Goal: Task Accomplishment & Management: Manage account settings

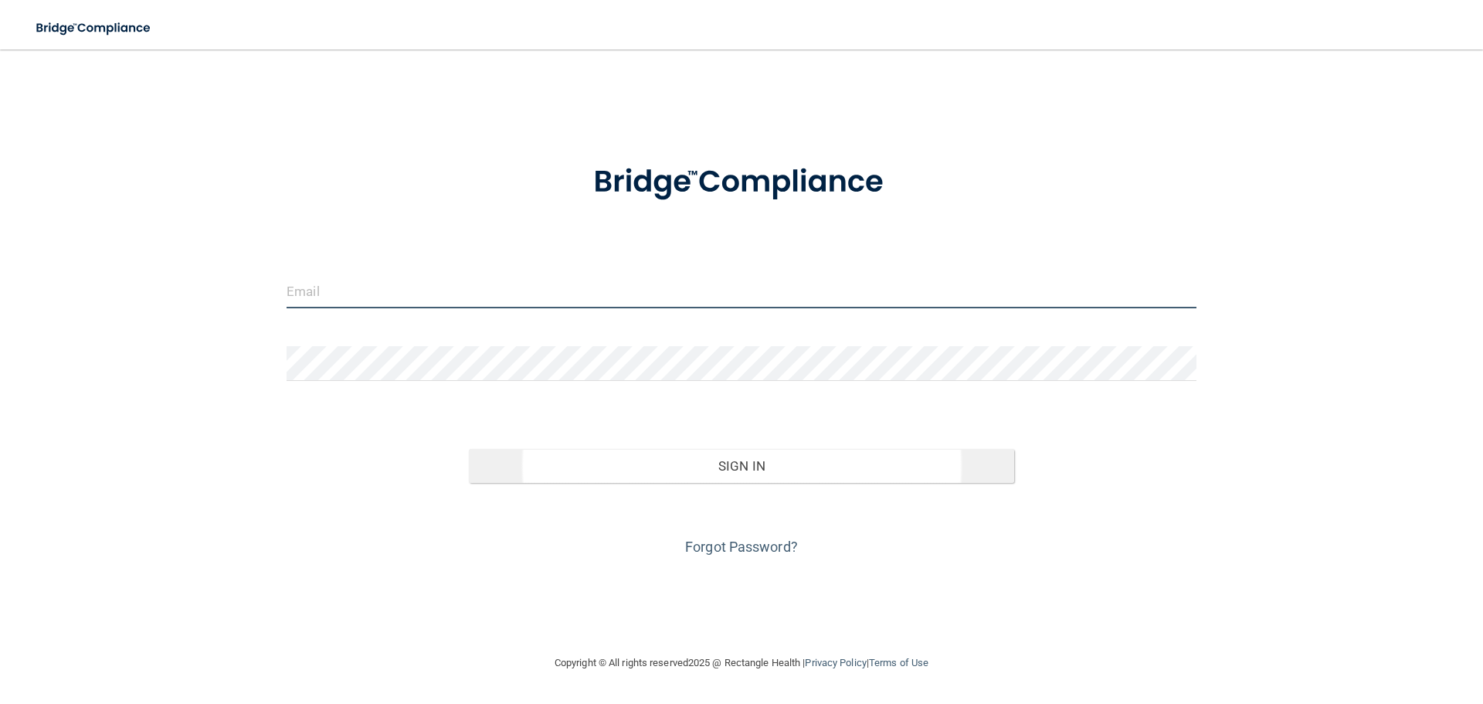
type input "[EMAIL_ADDRESS][DOMAIN_NAME]"
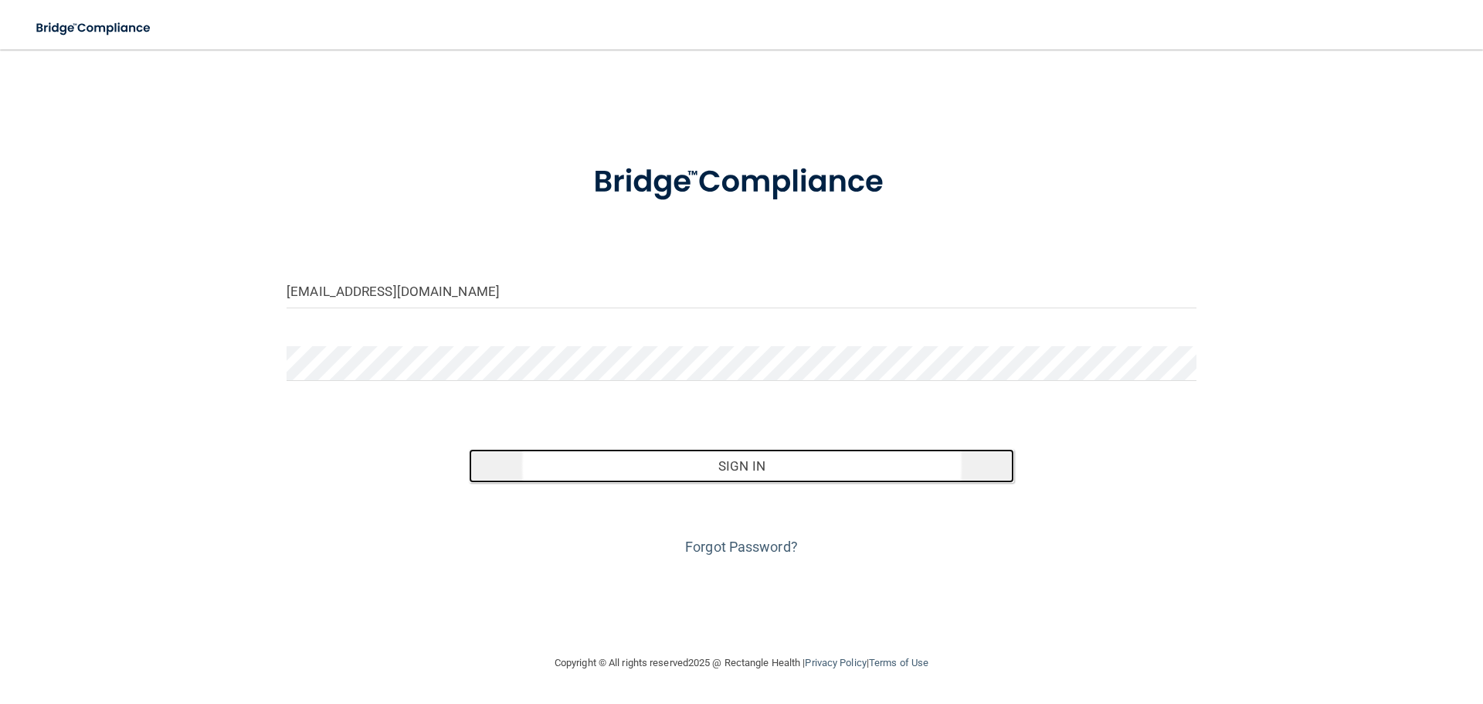
click at [752, 464] on button "Sign In" at bounding box center [742, 466] width 546 height 34
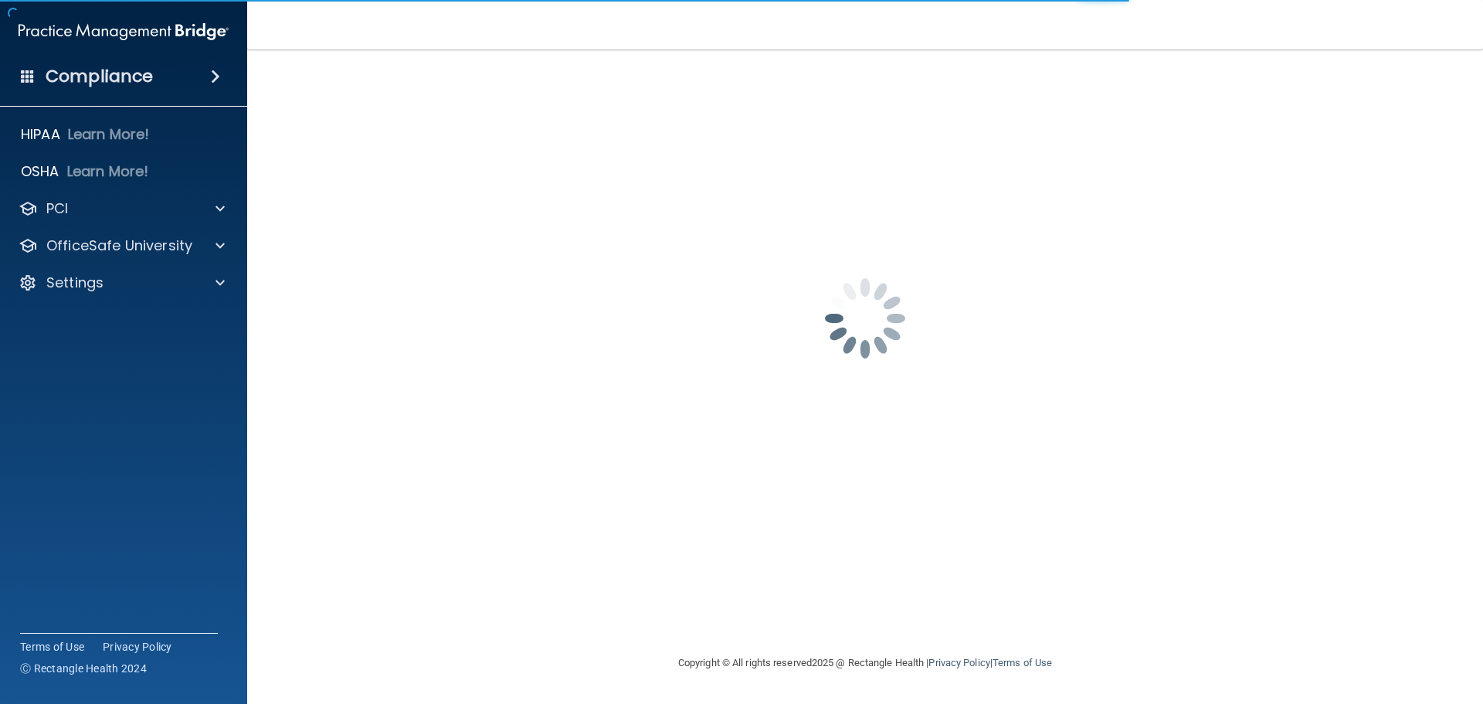
click at [214, 71] on span at bounding box center [215, 76] width 9 height 19
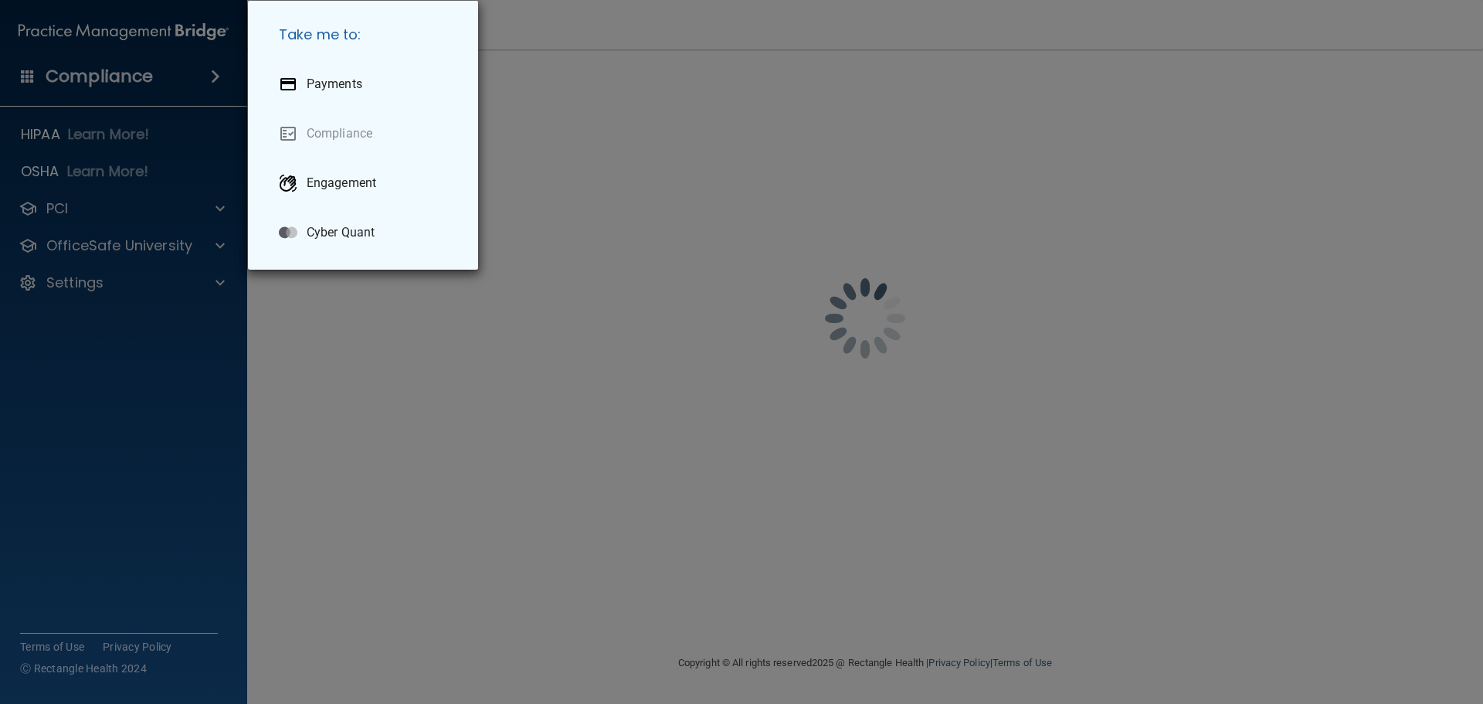
click at [352, 364] on div "Take me to: Payments Compliance Engagement Cyber Quant" at bounding box center [741, 352] width 1483 height 704
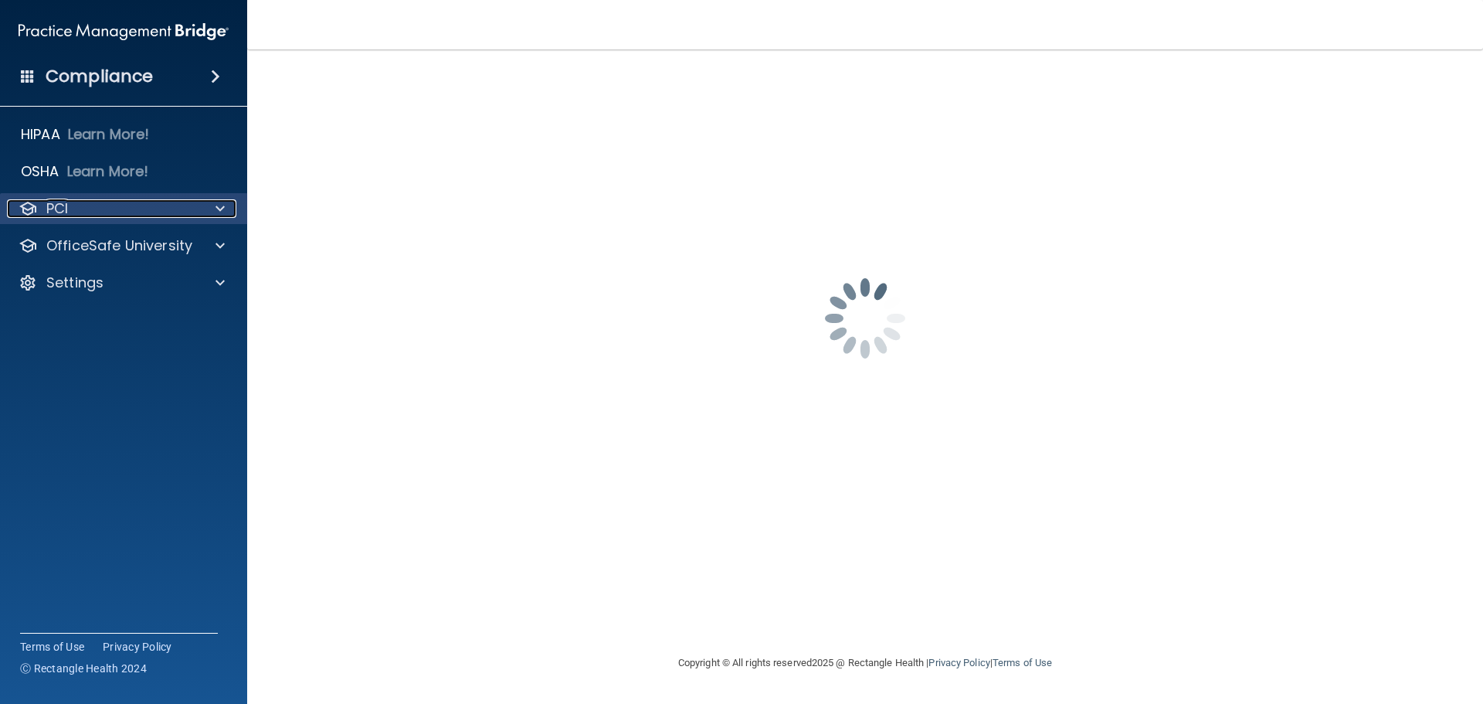
click at [221, 205] on span at bounding box center [219, 208] width 9 height 19
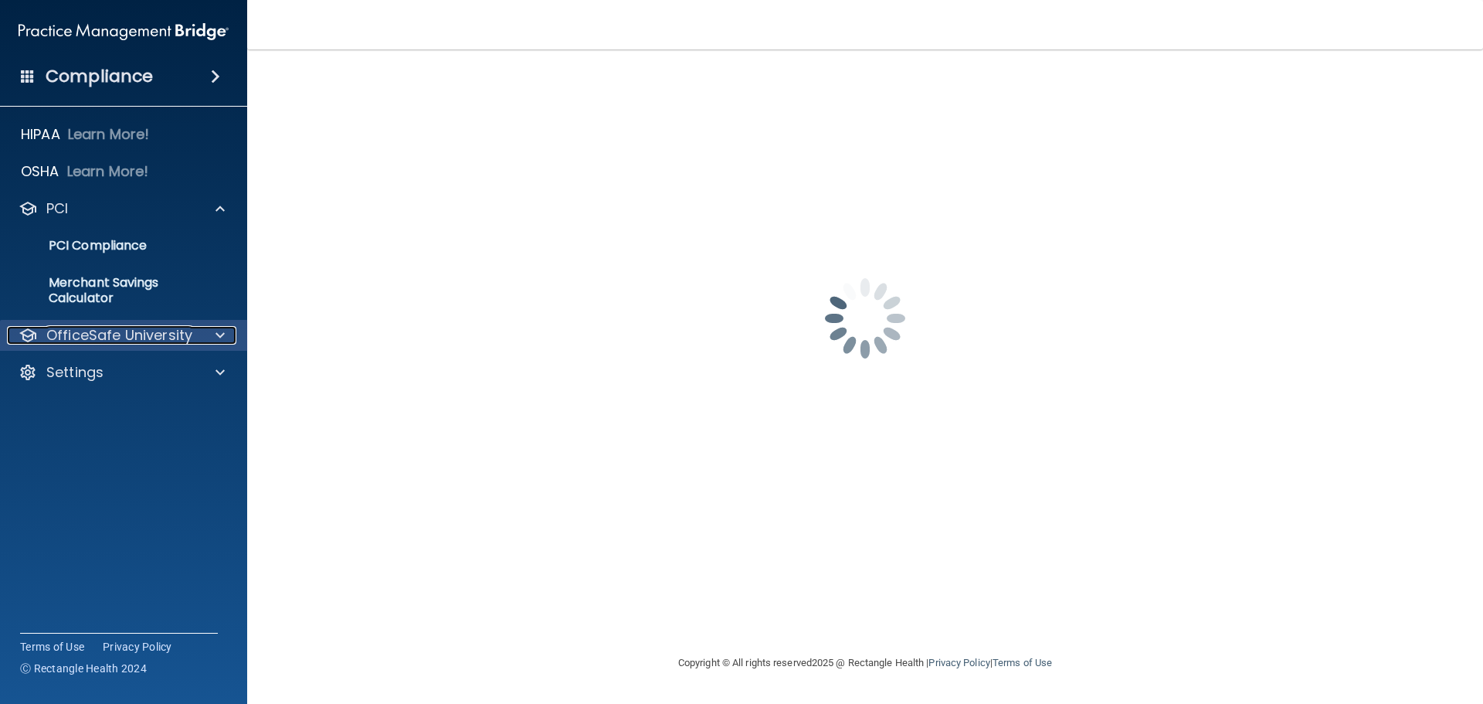
click at [217, 334] on span at bounding box center [219, 335] width 9 height 19
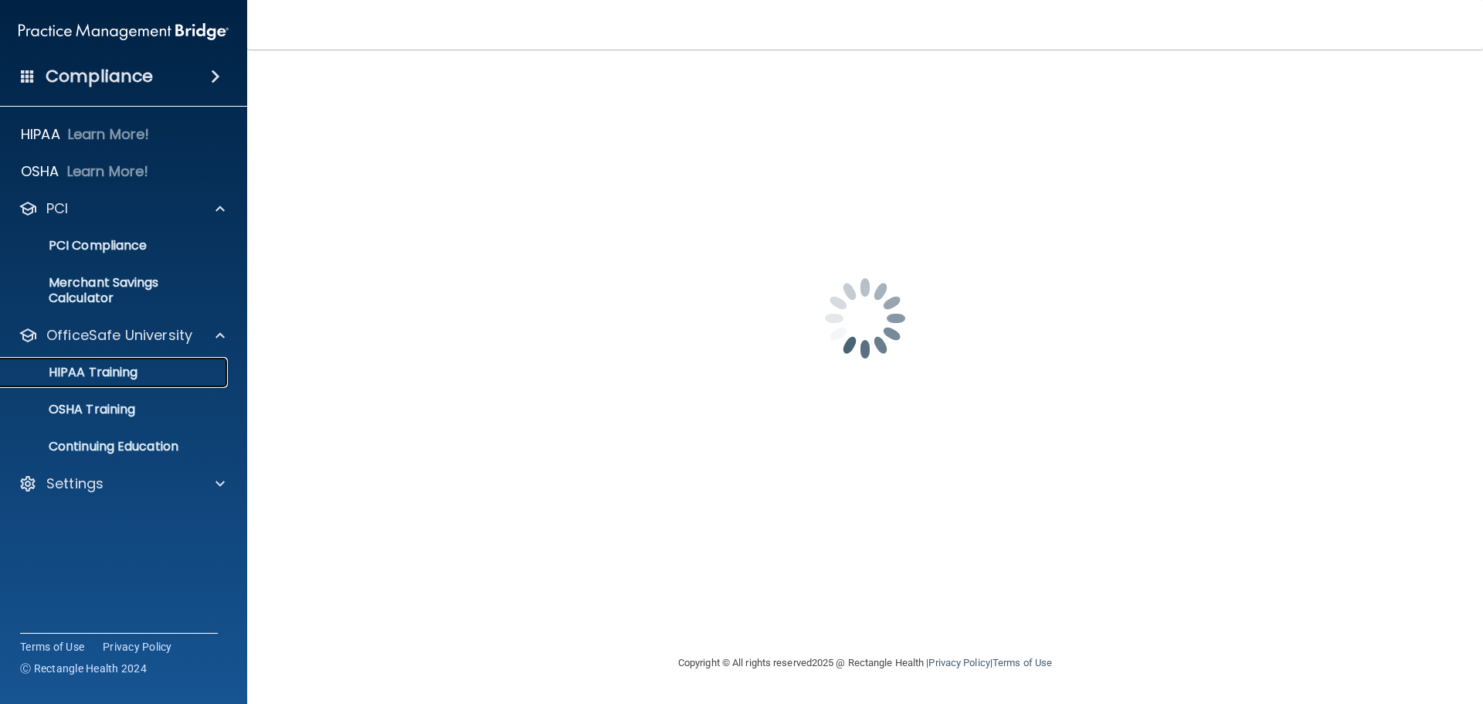
click at [116, 375] on p "HIPAA Training" at bounding box center [73, 371] width 127 height 15
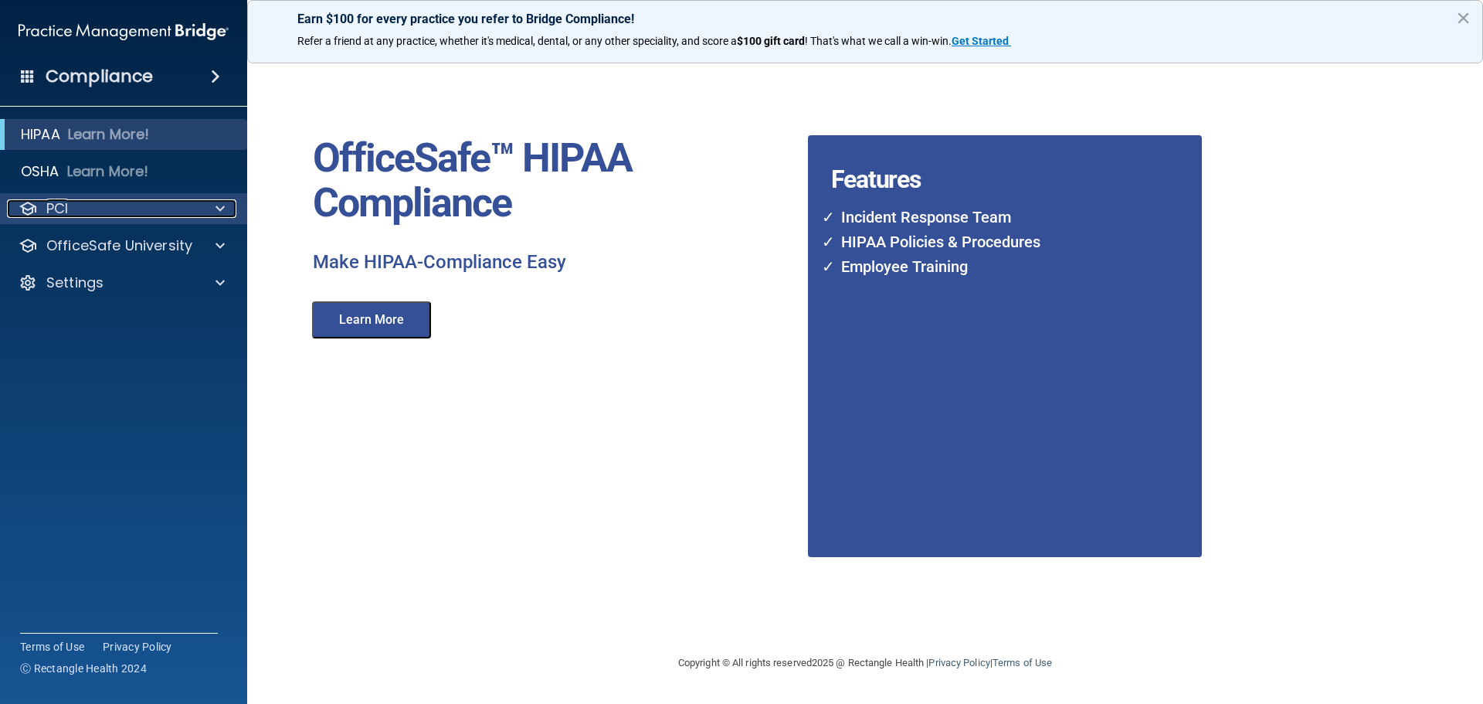
click at [199, 210] on div at bounding box center [217, 208] width 39 height 19
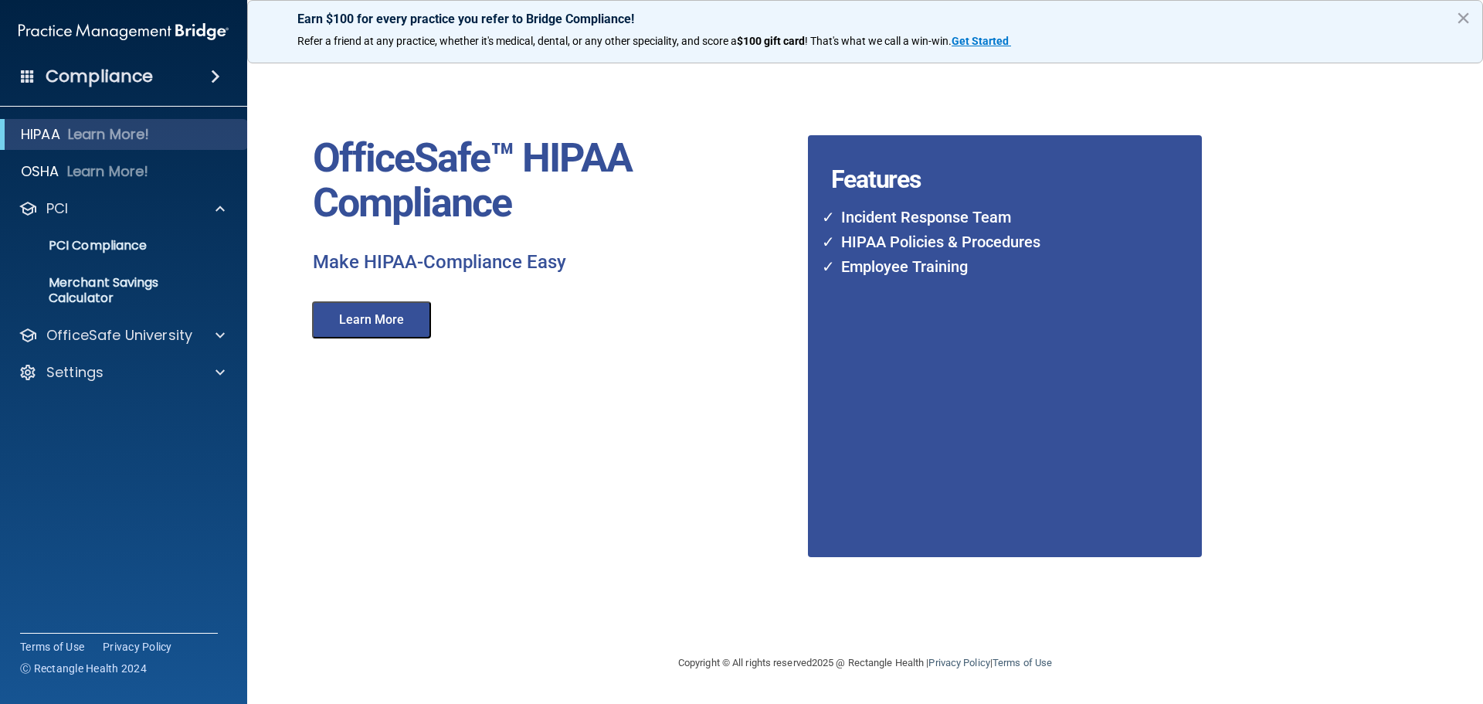
click at [1470, 15] on div "Earn $100 for every practice you refer to Bridge Compliance! Refer a friend at …" at bounding box center [865, 31] width 1236 height 63
click at [216, 372] on span at bounding box center [219, 372] width 9 height 19
click at [103, 409] on p "My Account" at bounding box center [115, 409] width 211 height 15
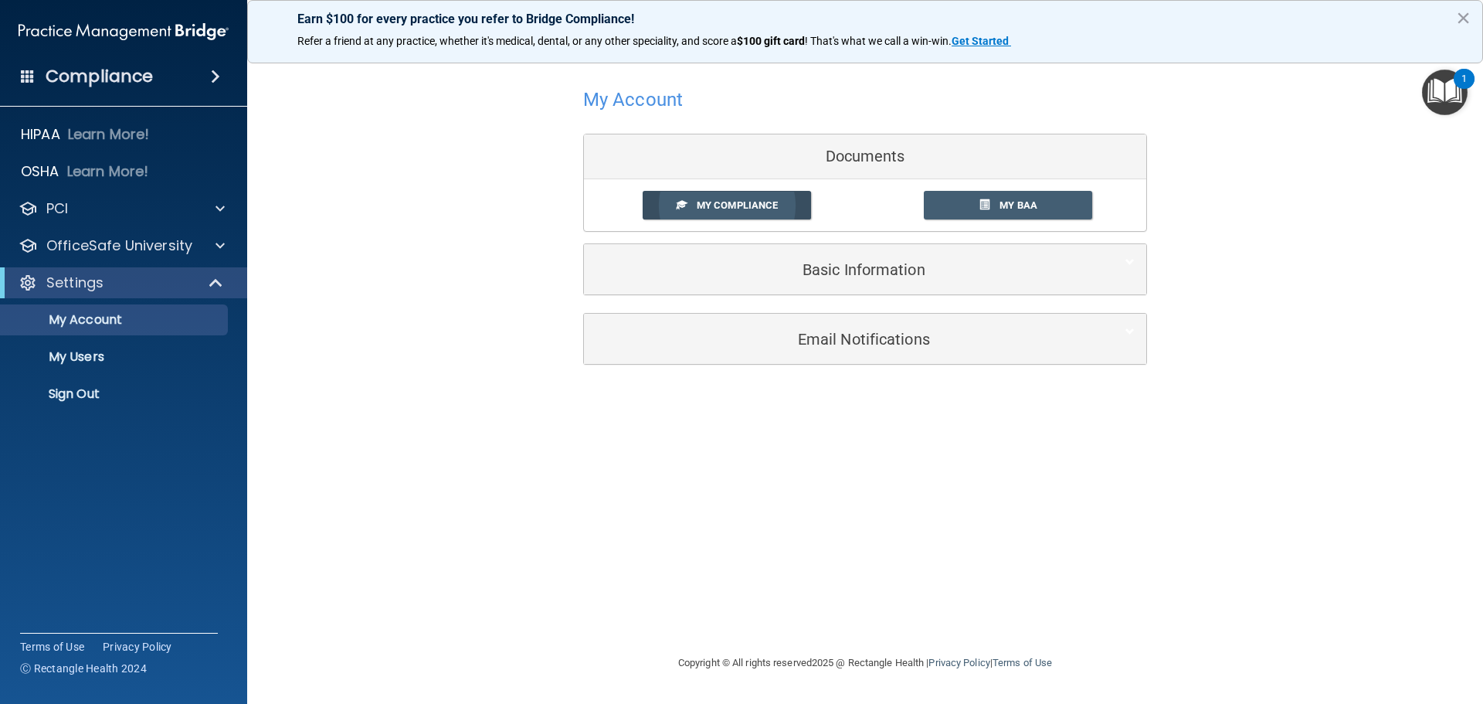
click at [751, 202] on span "My Compliance" at bounding box center [737, 205] width 81 height 12
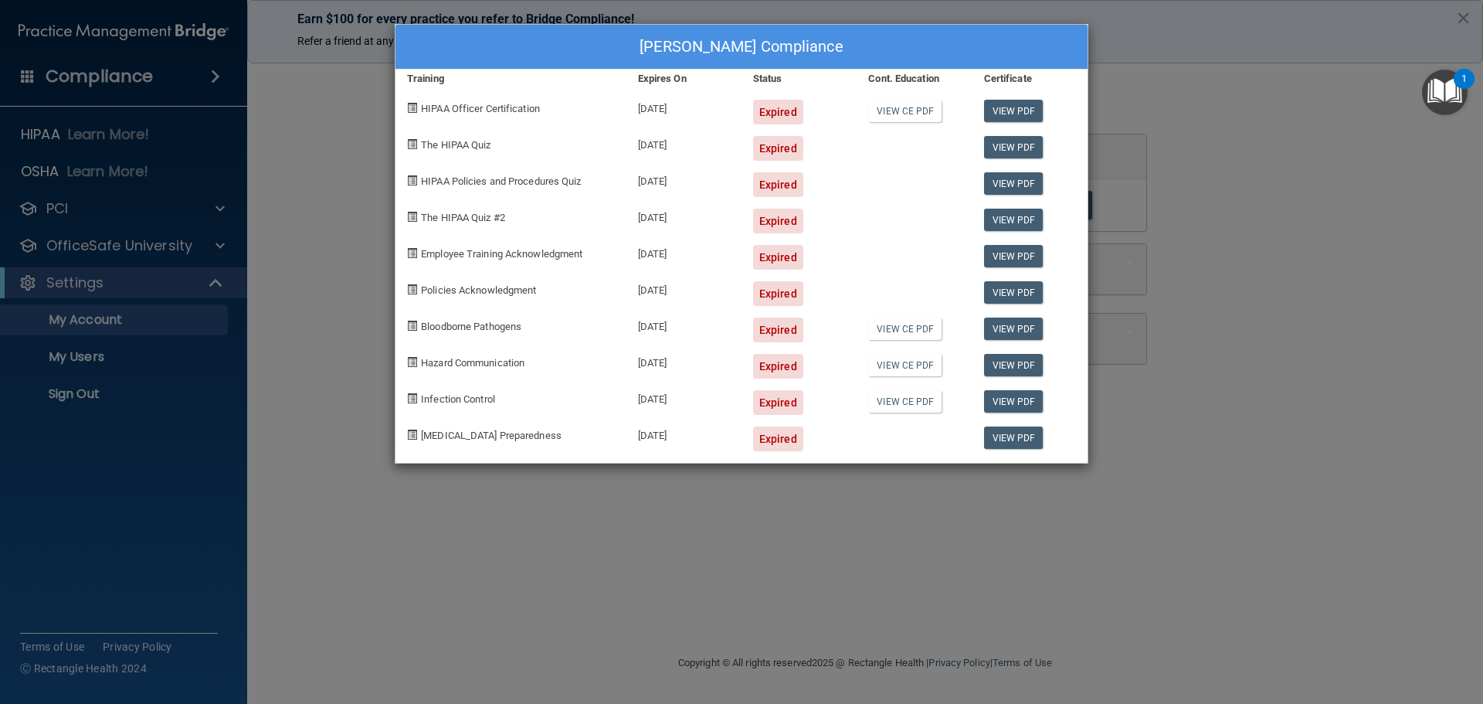
click at [1234, 184] on div "Roxy Morrow's Compliance Training Expires On Status Cont. Education Certificate…" at bounding box center [741, 352] width 1483 height 704
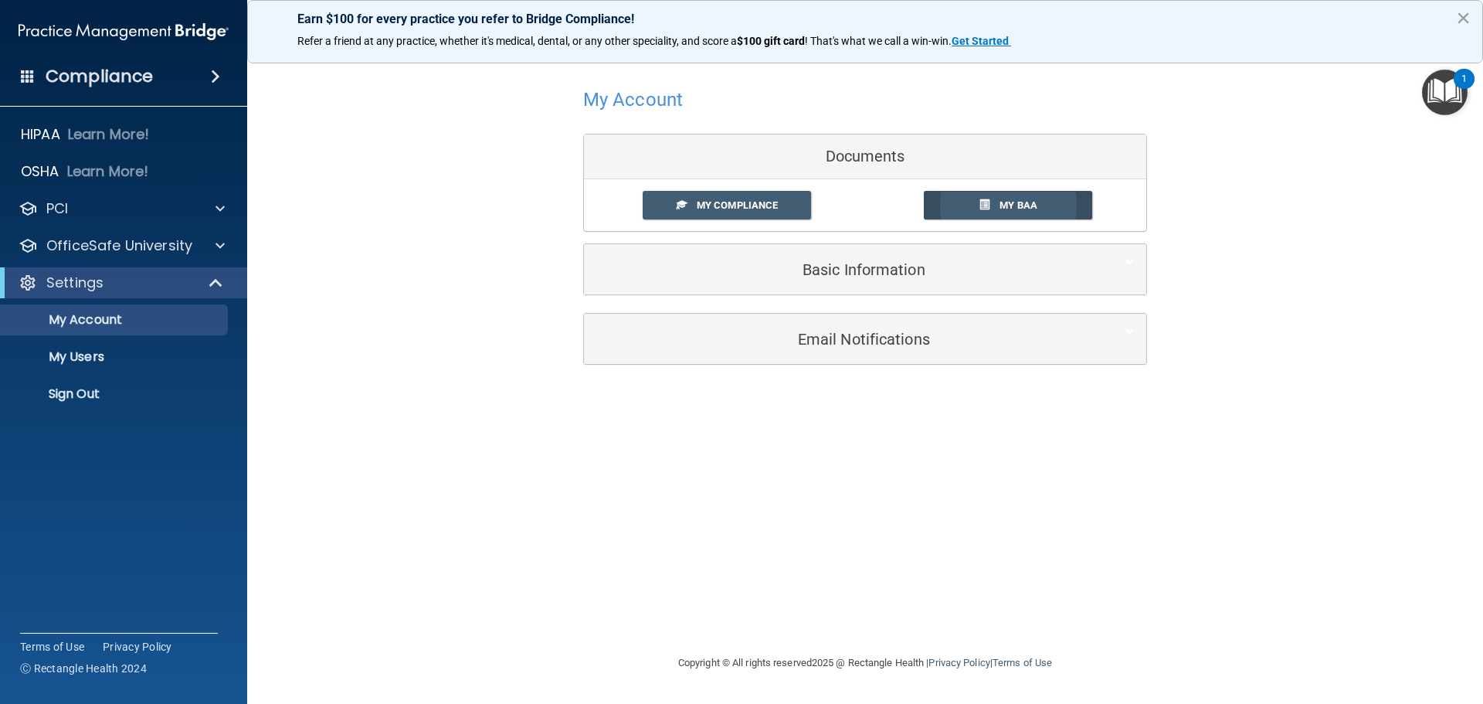
click at [1009, 204] on span "My BAA" at bounding box center [1018, 205] width 38 height 12
click at [1466, 19] on button "×" at bounding box center [1463, 17] width 15 height 25
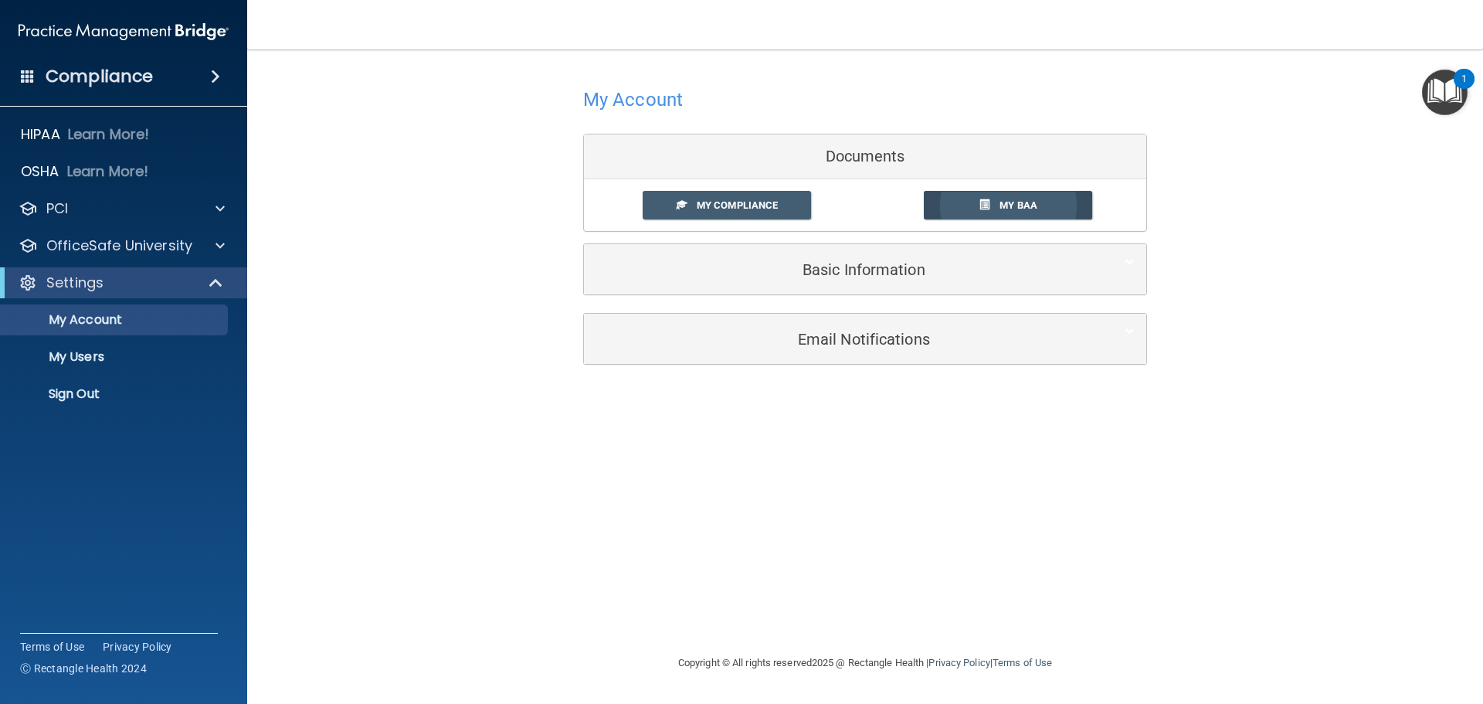
click at [1003, 207] on span "My BAA" at bounding box center [1018, 205] width 38 height 12
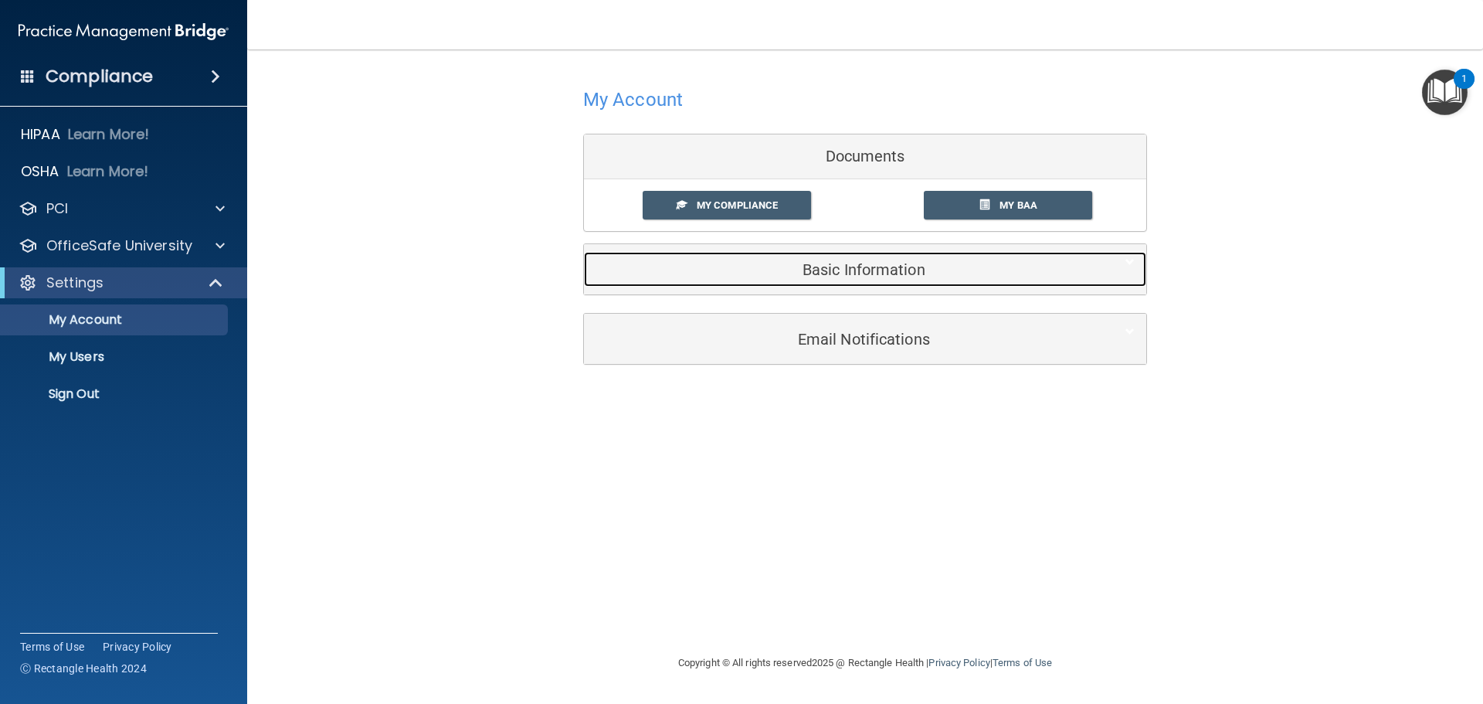
click at [859, 262] on h5 "Basic Information" at bounding box center [841, 269] width 492 height 17
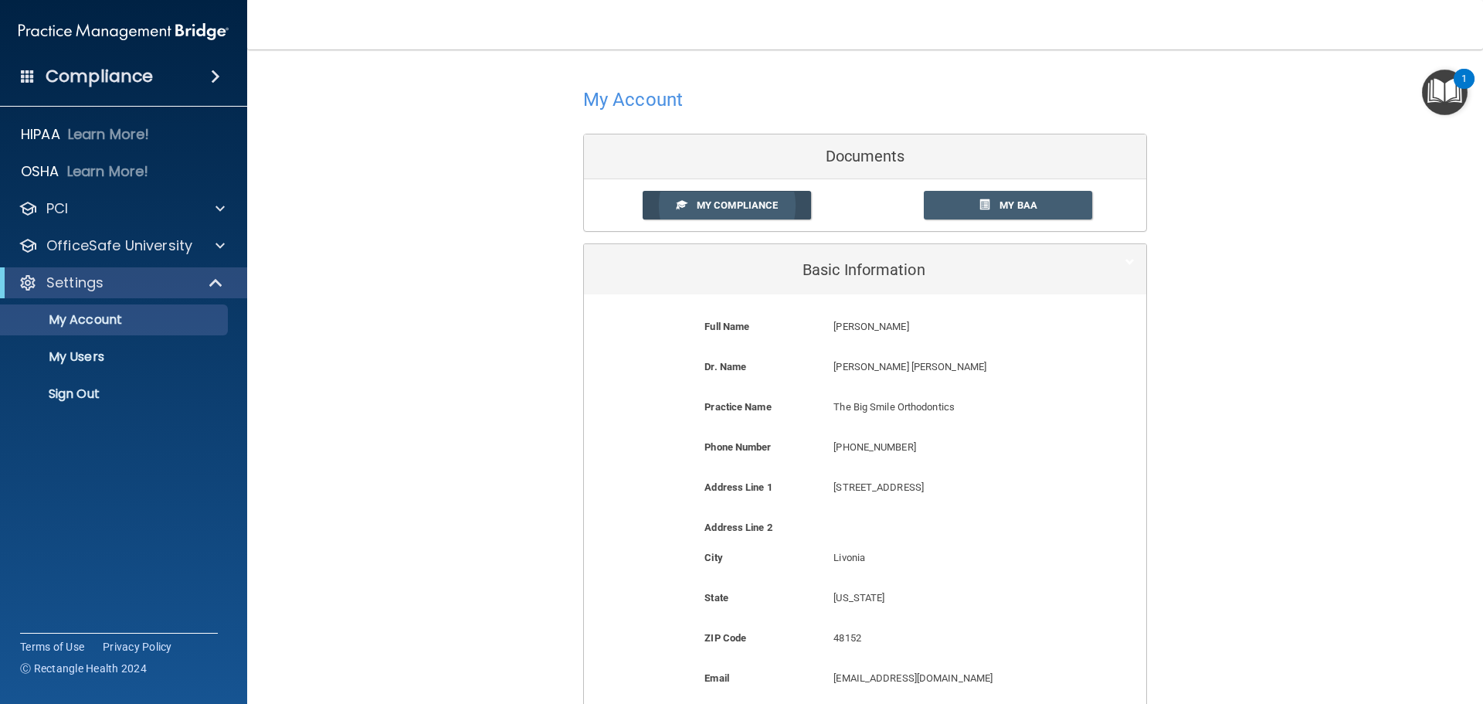
click at [734, 202] on span "My Compliance" at bounding box center [737, 205] width 81 height 12
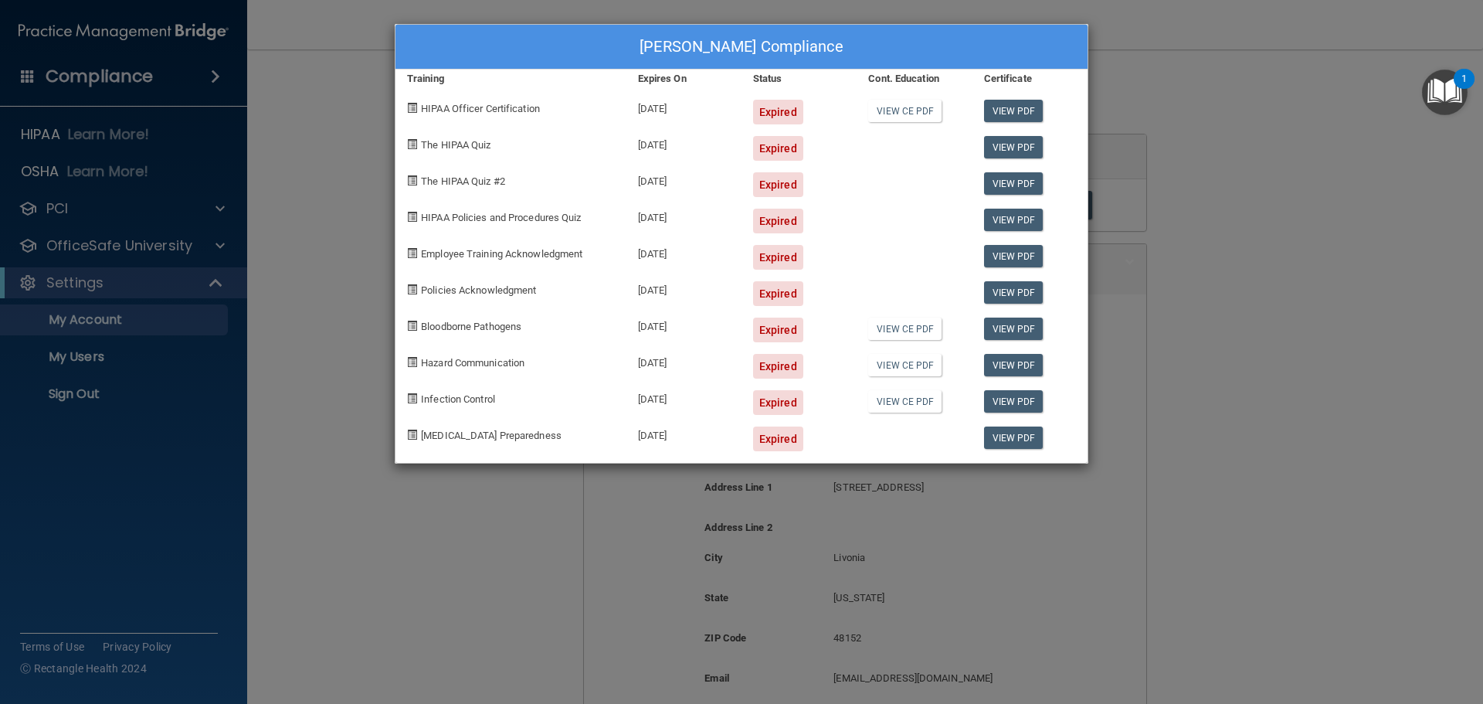
click at [1222, 290] on div "Roxy Morrow's Compliance Training Expires On Status Cont. Education Certificate…" at bounding box center [741, 352] width 1483 height 704
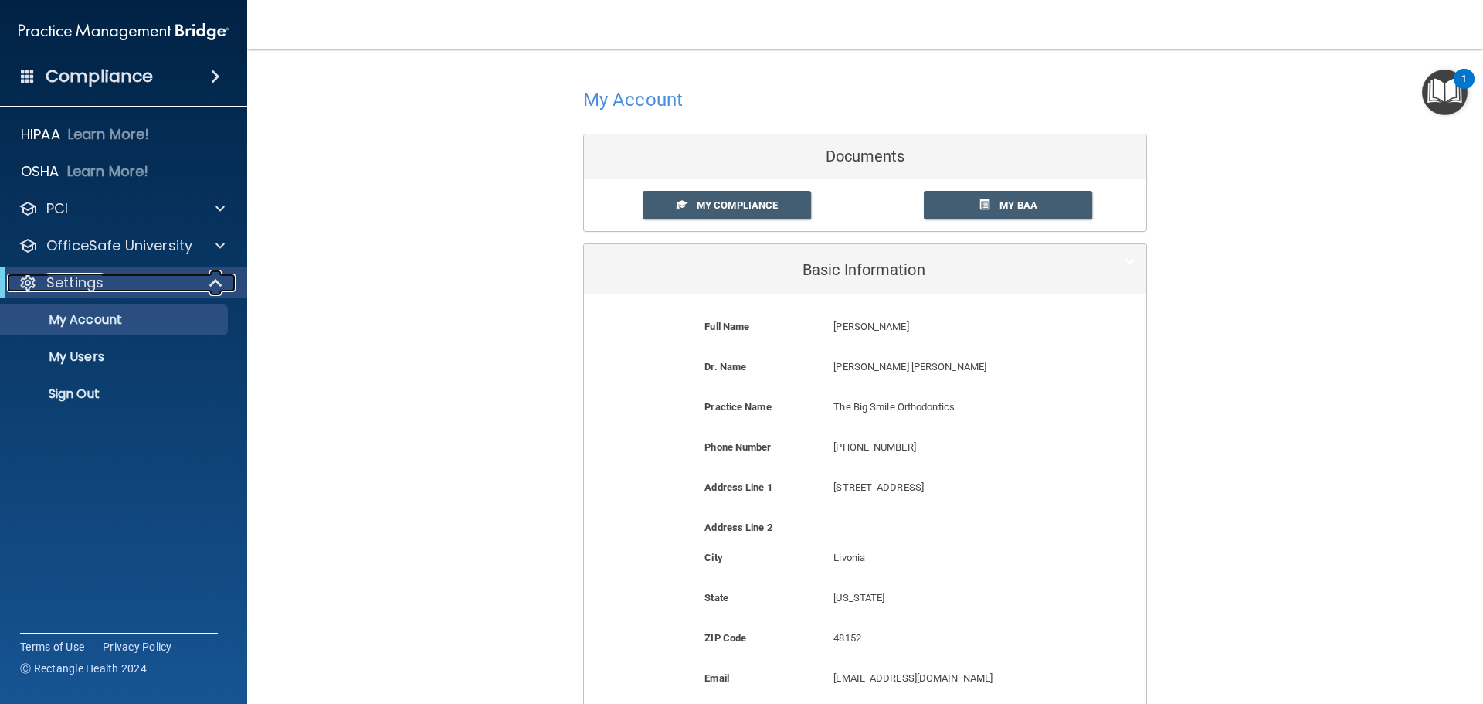
click at [80, 283] on p "Settings" at bounding box center [74, 282] width 57 height 19
click at [89, 346] on link "My Users" at bounding box center [106, 356] width 243 height 31
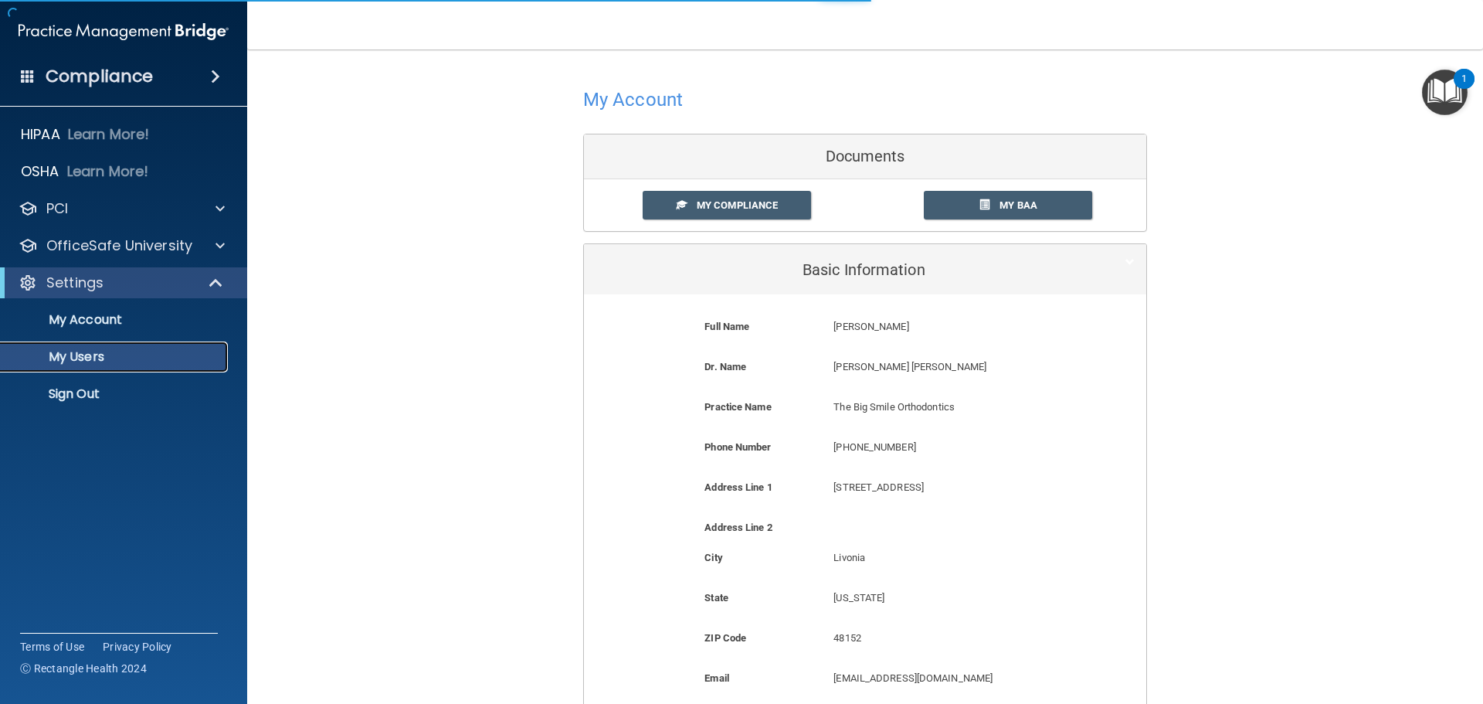
select select "20"
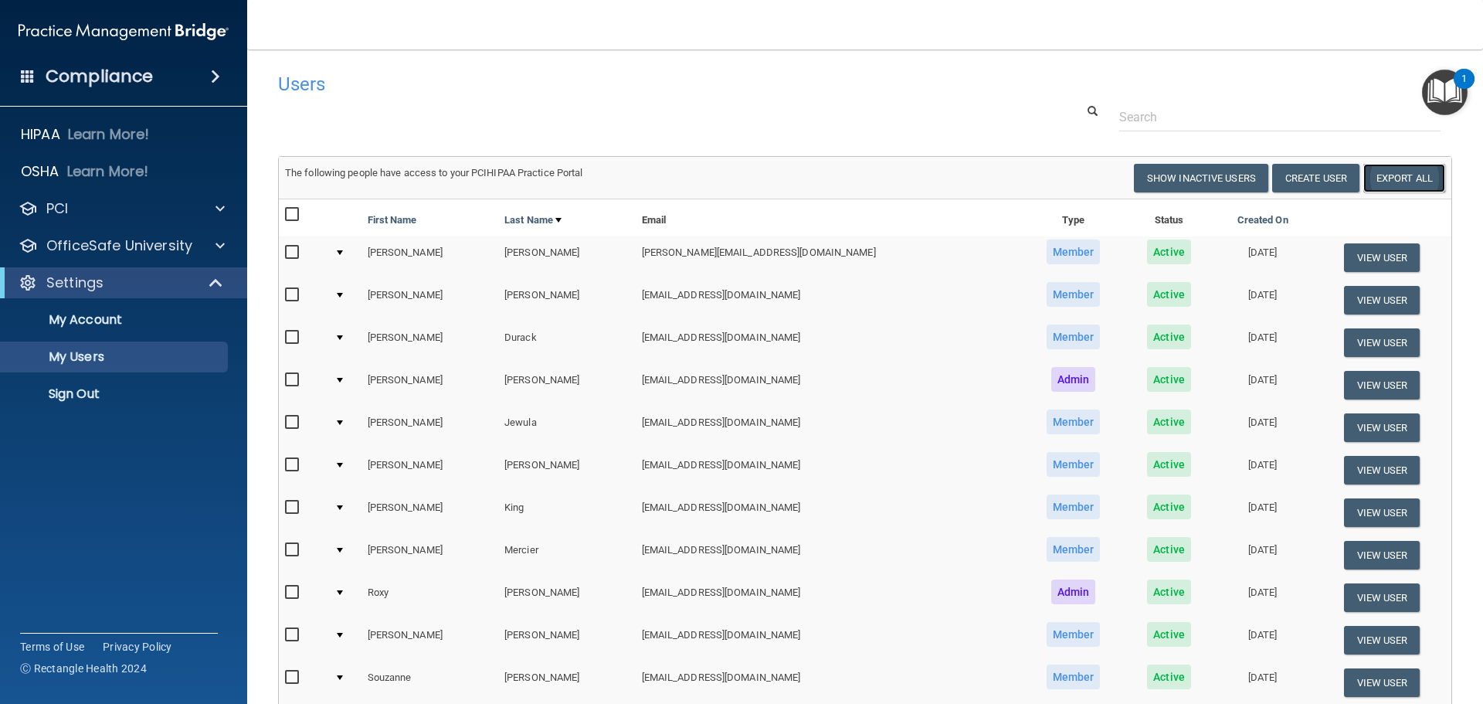
click at [1388, 175] on link "Export All" at bounding box center [1404, 178] width 82 height 29
click at [1352, 255] on button "View User" at bounding box center [1382, 257] width 76 height 29
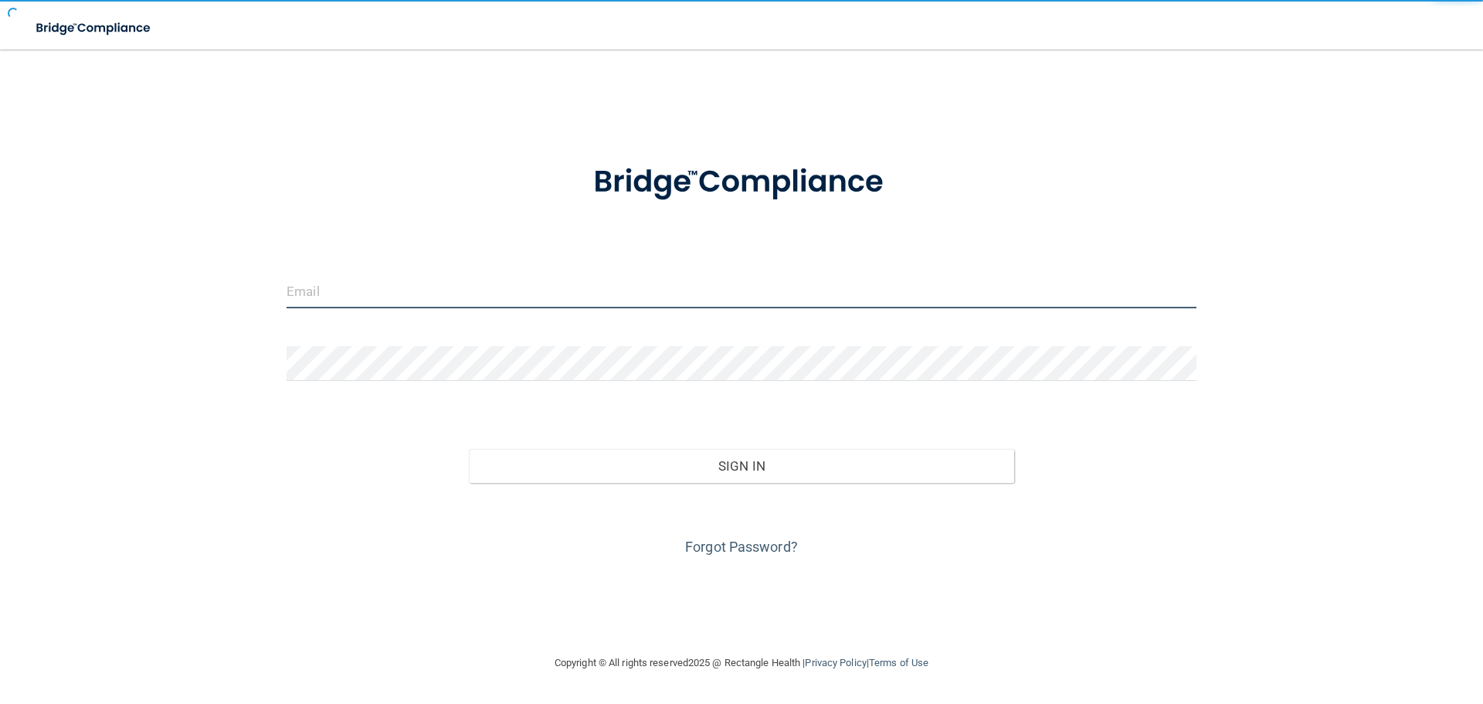
type input "[EMAIL_ADDRESS][DOMAIN_NAME]"
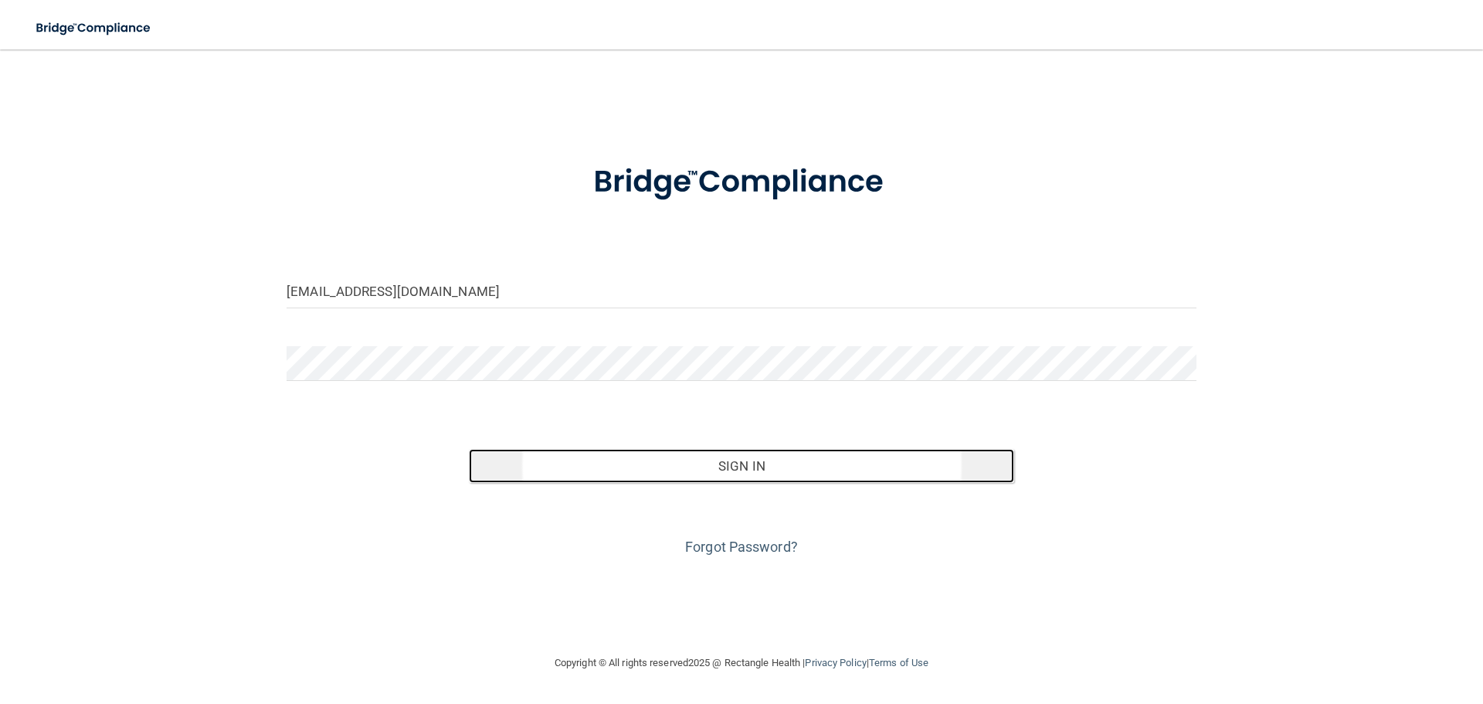
click at [758, 461] on button "Sign In" at bounding box center [742, 466] width 546 height 34
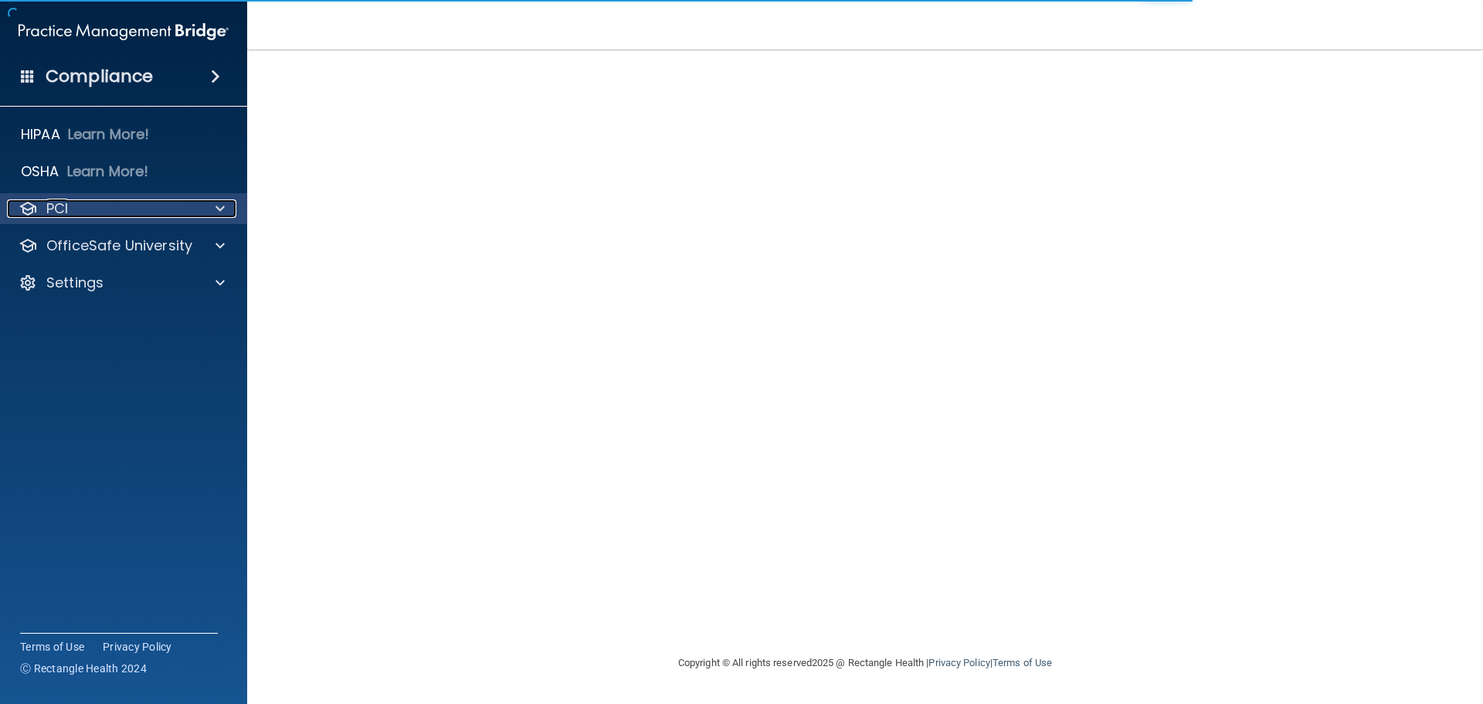
click at [227, 202] on div at bounding box center [217, 208] width 39 height 19
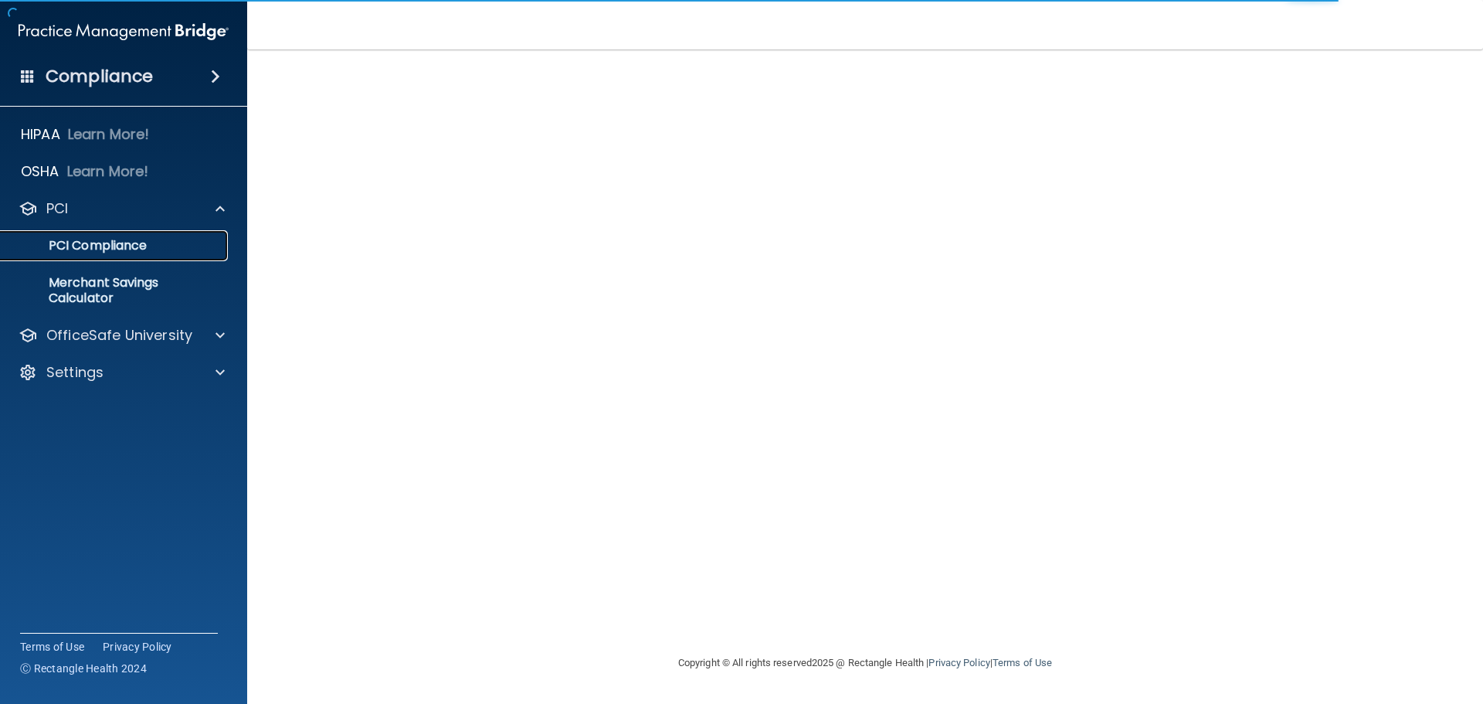
click at [110, 239] on p "PCI Compliance" at bounding box center [115, 245] width 211 height 15
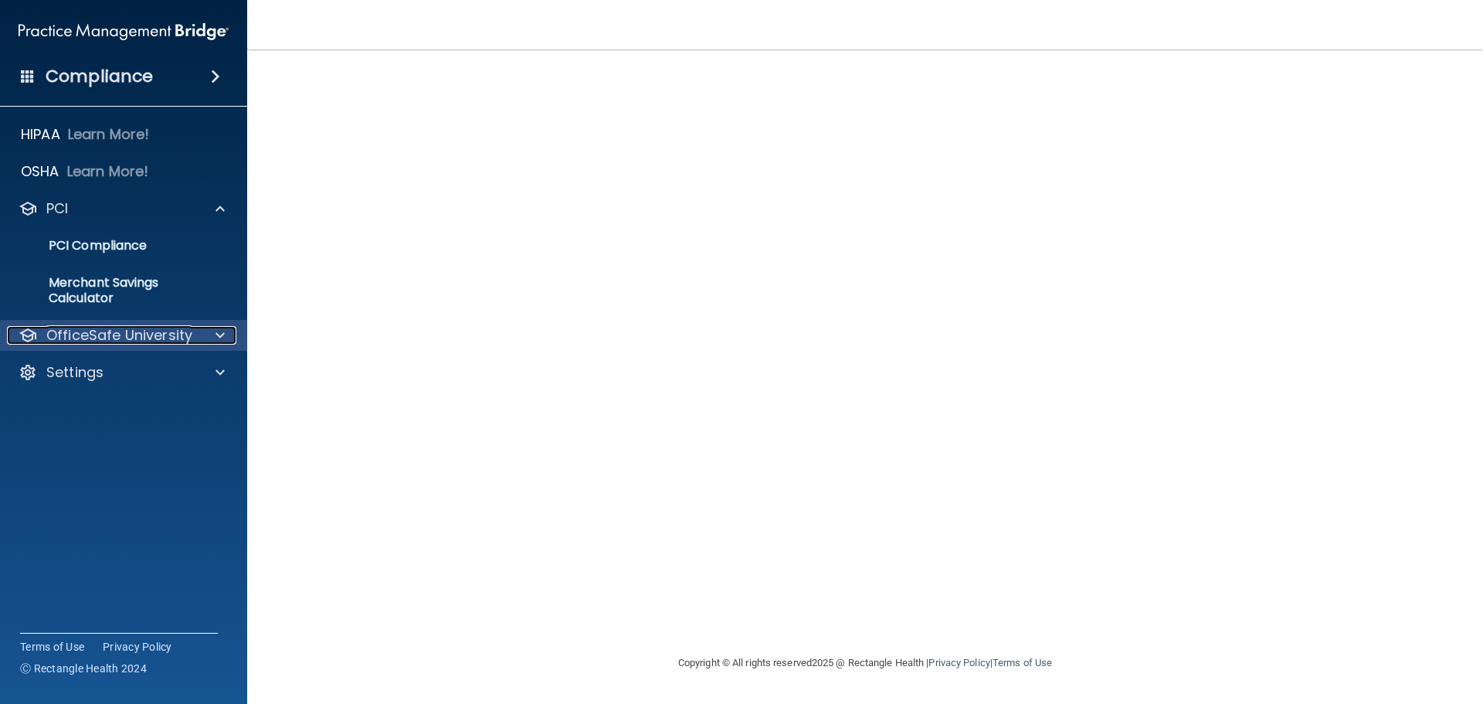
click at [225, 338] on div at bounding box center [217, 335] width 39 height 19
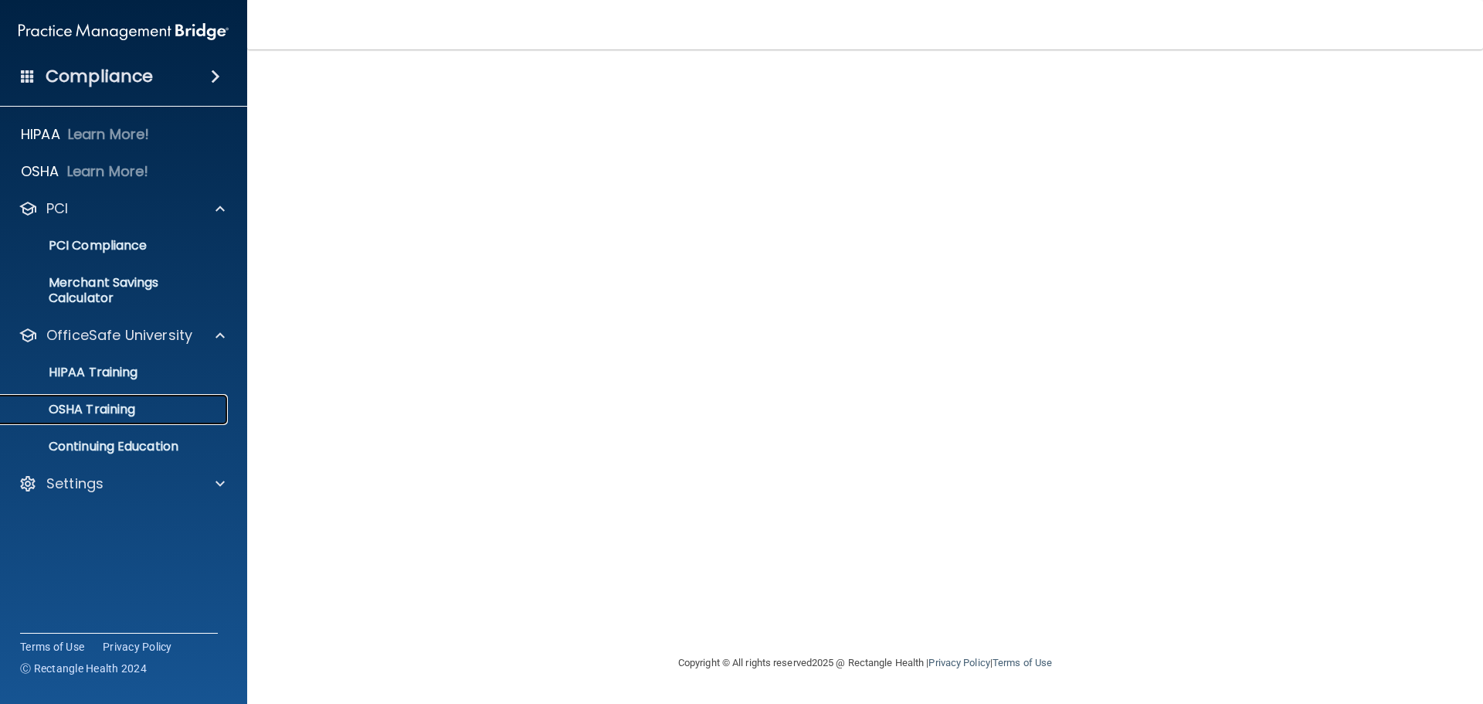
click at [88, 407] on p "OSHA Training" at bounding box center [72, 409] width 125 height 15
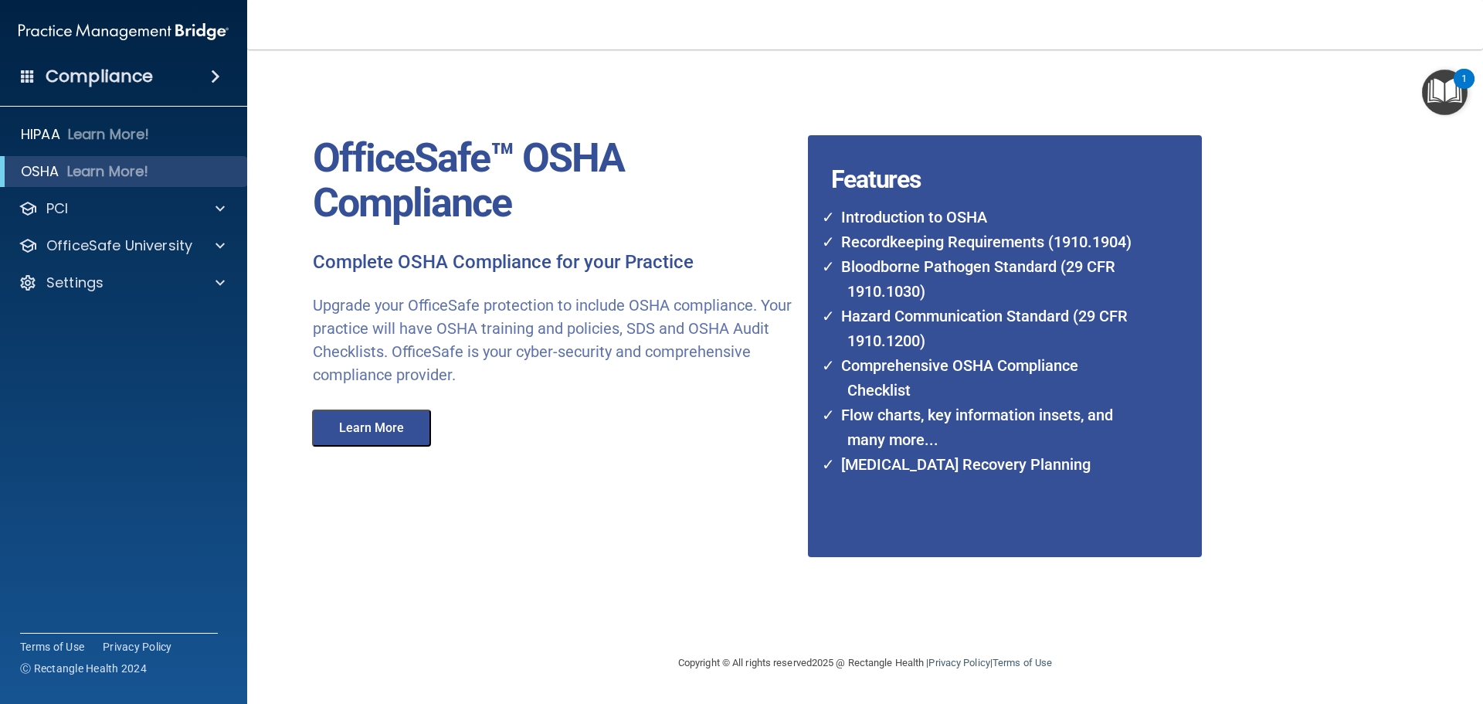
click at [220, 71] on span at bounding box center [215, 76] width 9 height 19
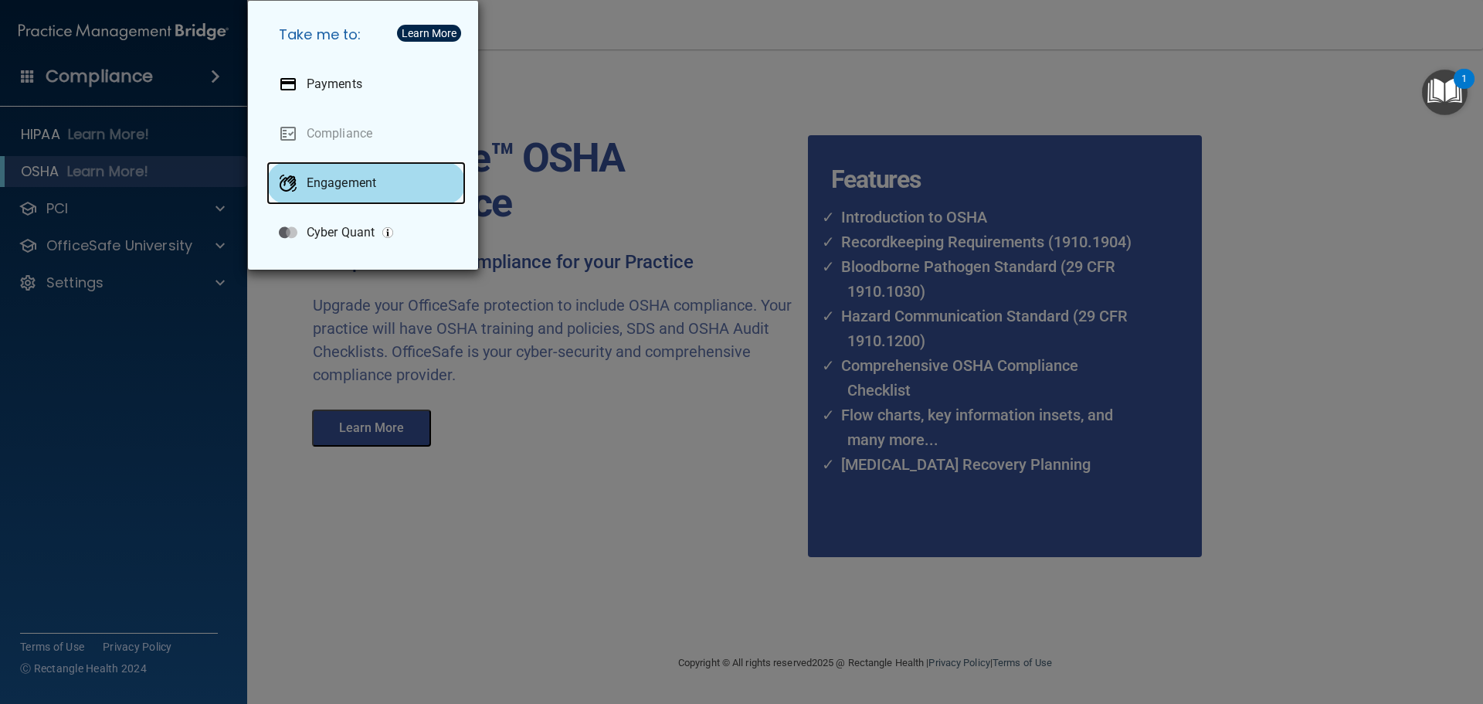
click at [361, 181] on p "Engagement" at bounding box center [342, 182] width 70 height 15
click at [610, 511] on div "Take me to: Payments Compliance Engagement Cyber Quant" at bounding box center [741, 352] width 1483 height 704
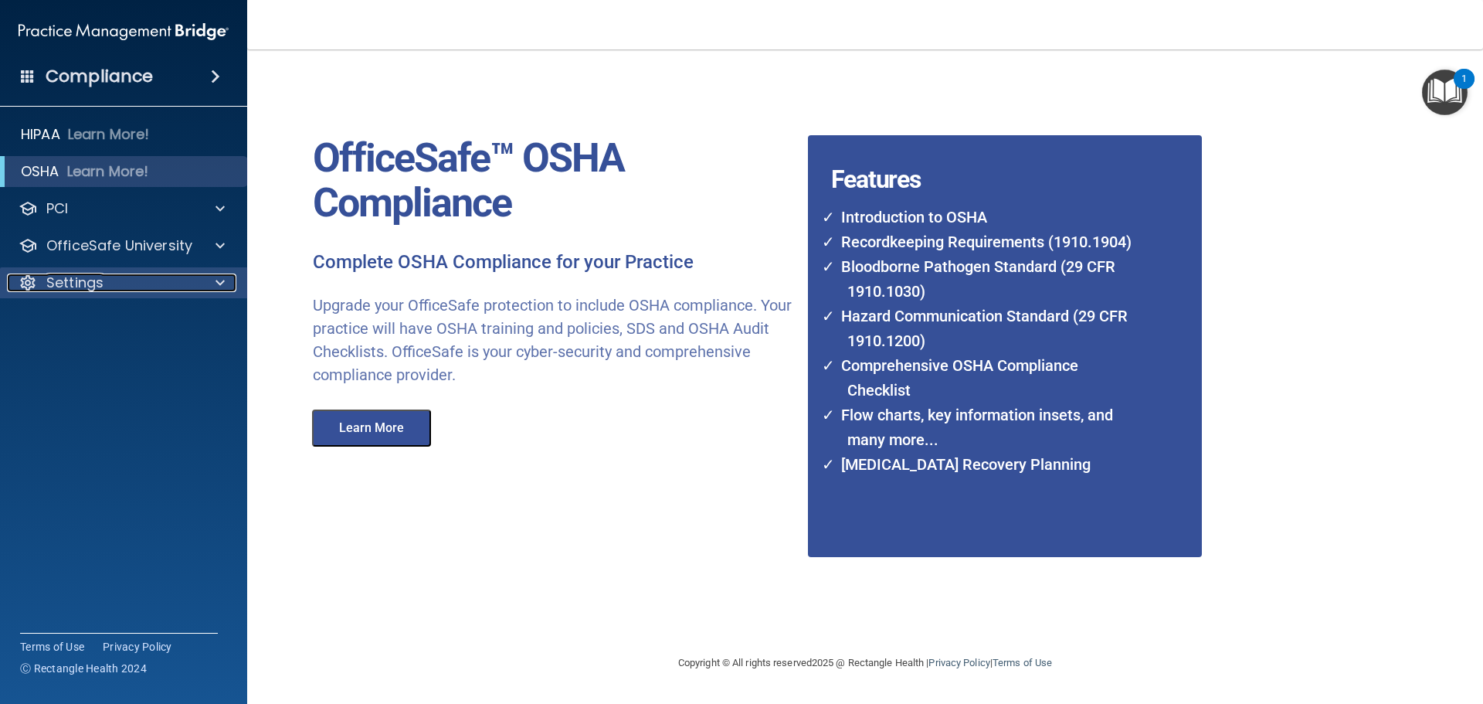
click at [91, 274] on p "Settings" at bounding box center [74, 282] width 57 height 19
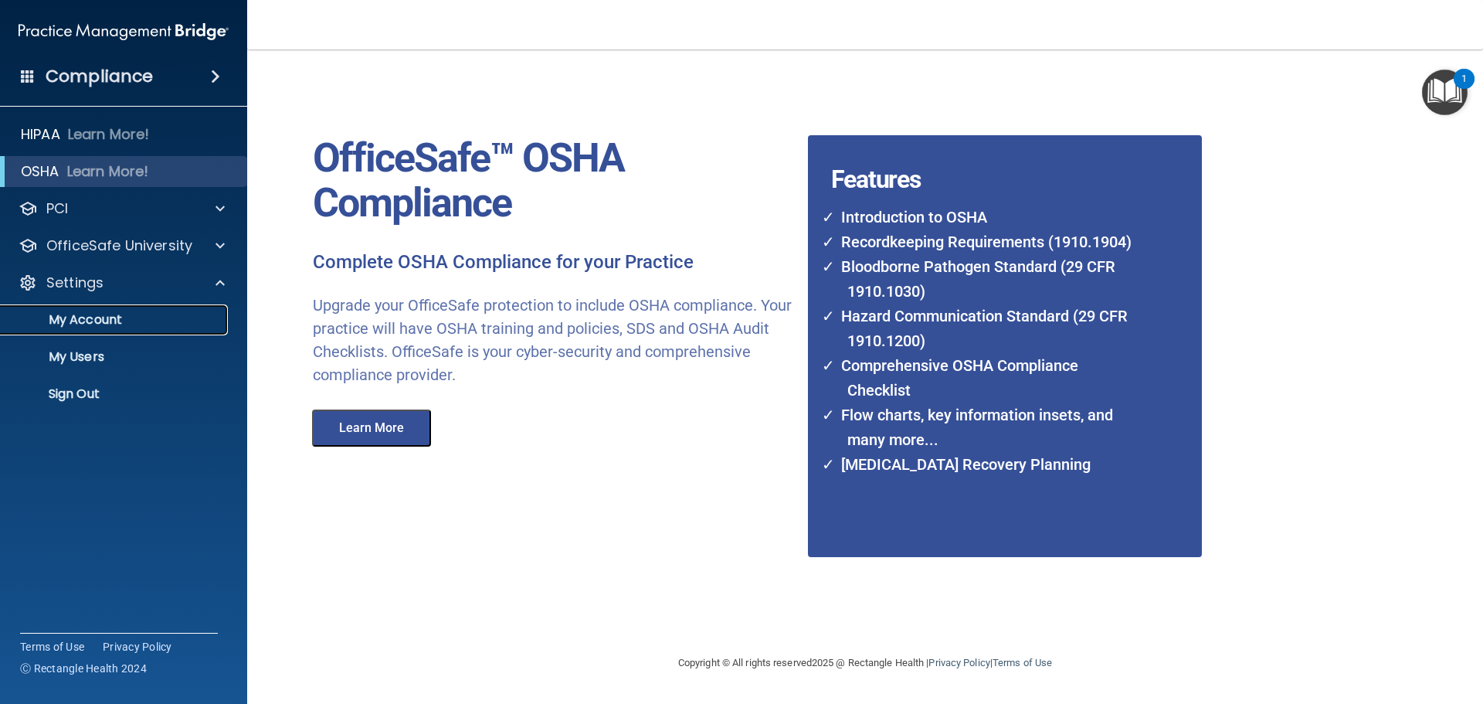
click at [93, 314] on p "My Account" at bounding box center [115, 319] width 211 height 15
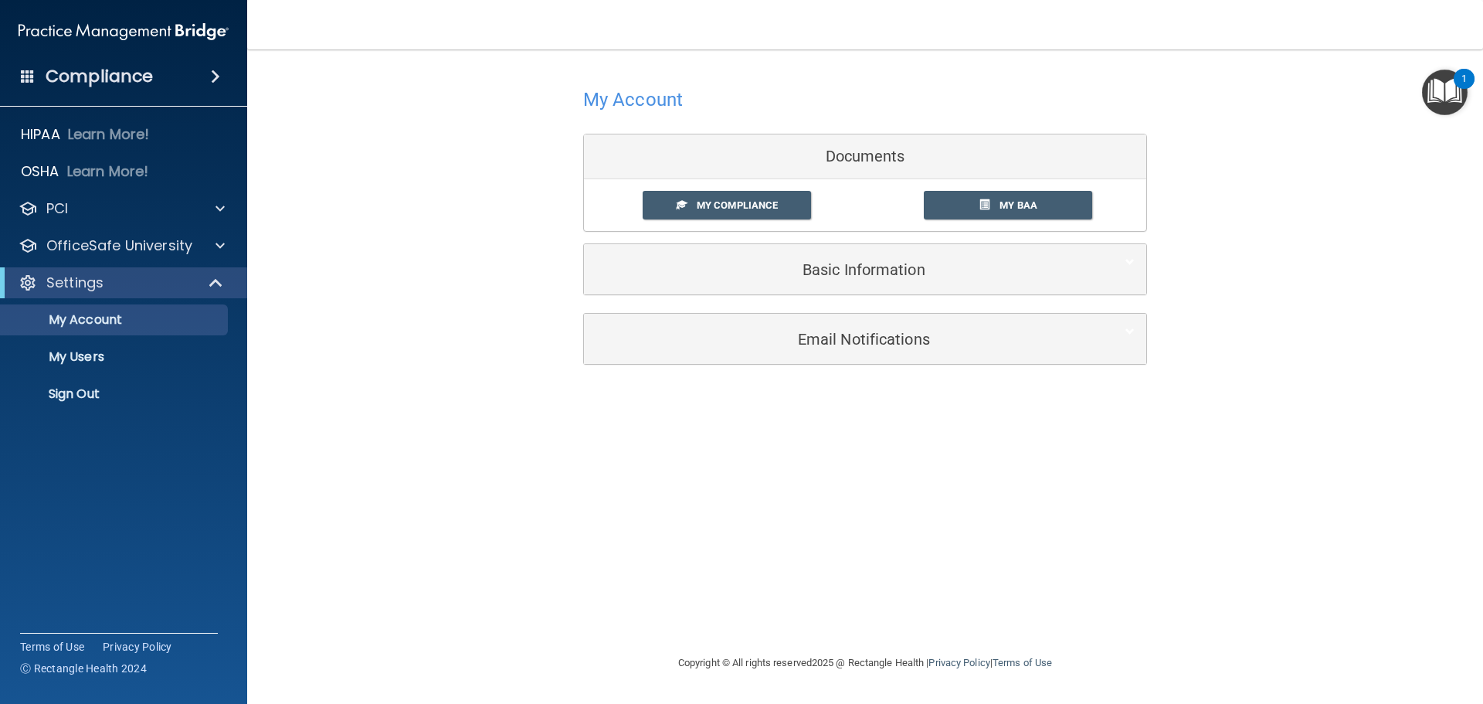
click at [1443, 91] on img "Open Resource Center, 1 new notification" at bounding box center [1445, 93] width 46 height 46
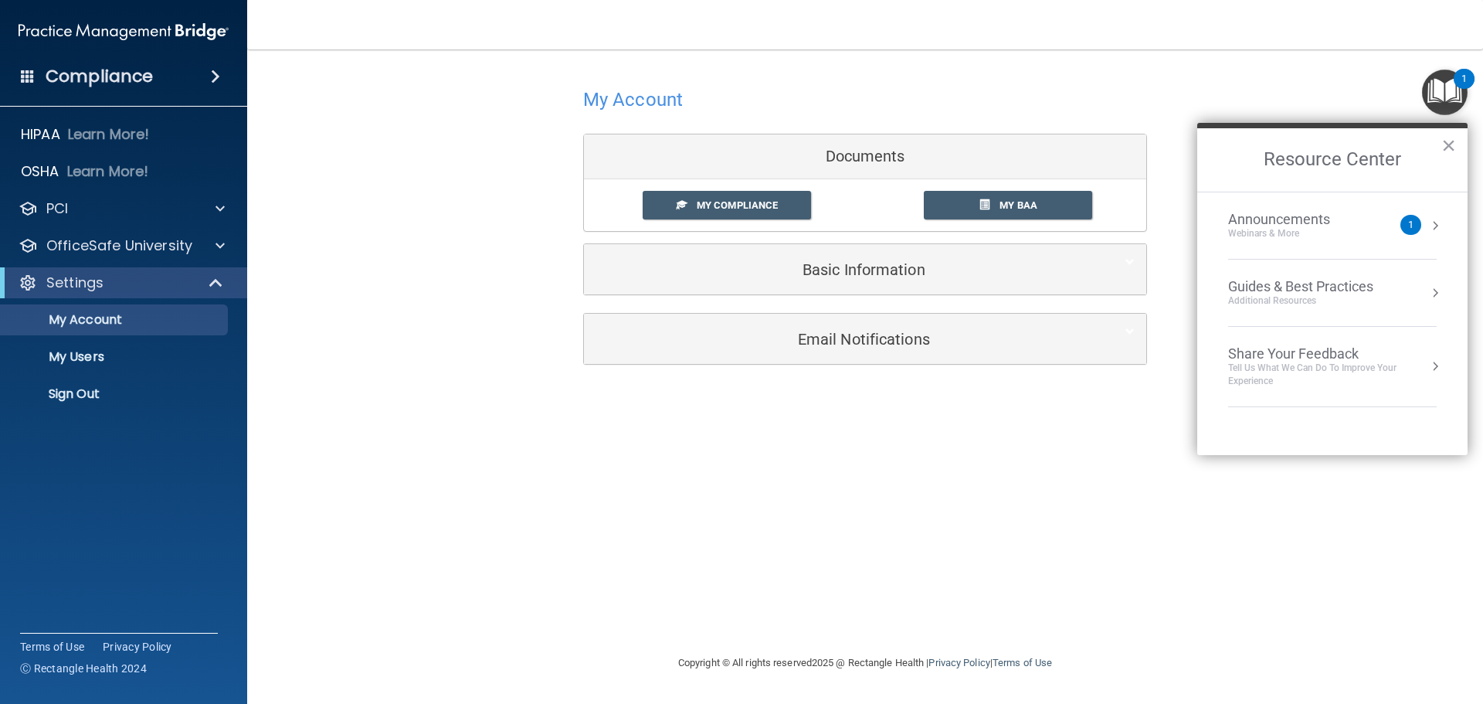
click at [1121, 557] on div "My Account Documents My Compliance My Compliance My BAA Basic Information Full …" at bounding box center [865, 351] width 1174 height 573
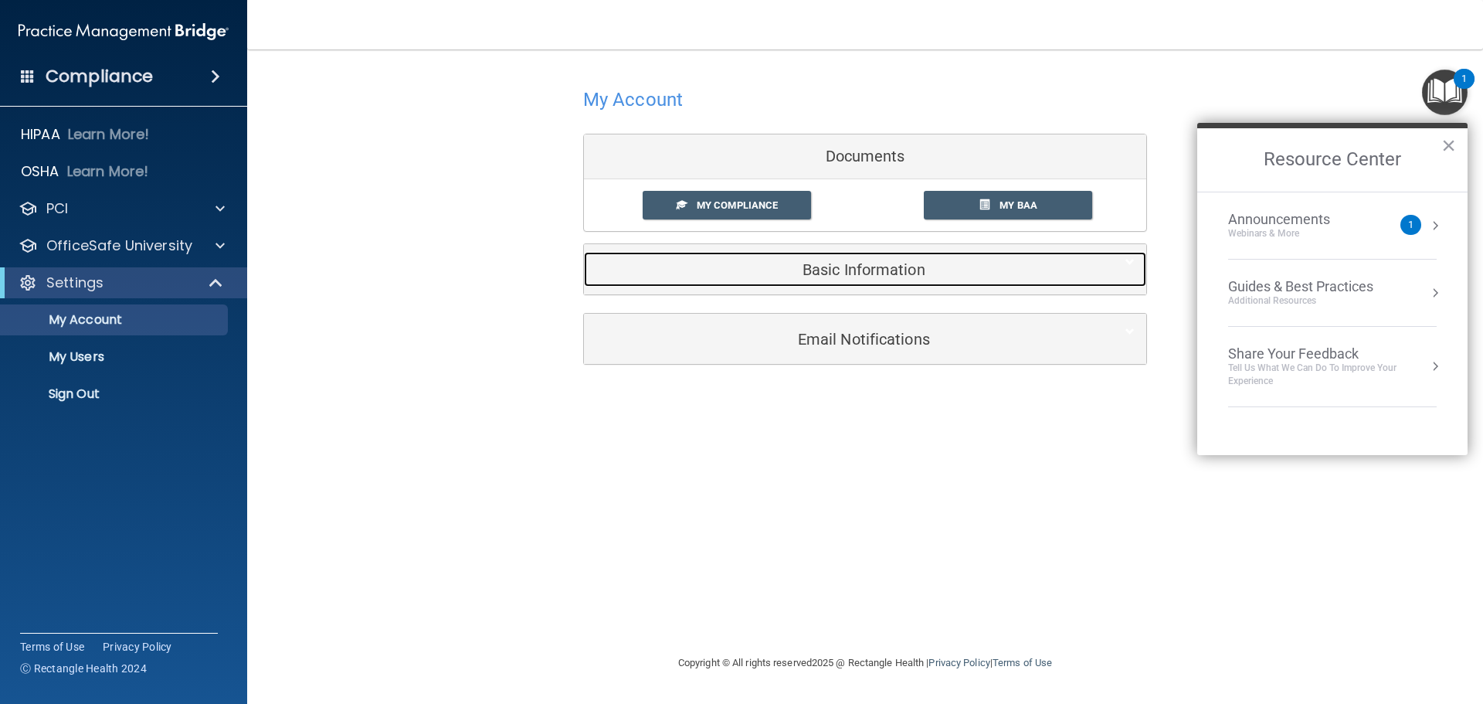
click at [840, 263] on h5 "Basic Information" at bounding box center [841, 269] width 492 height 17
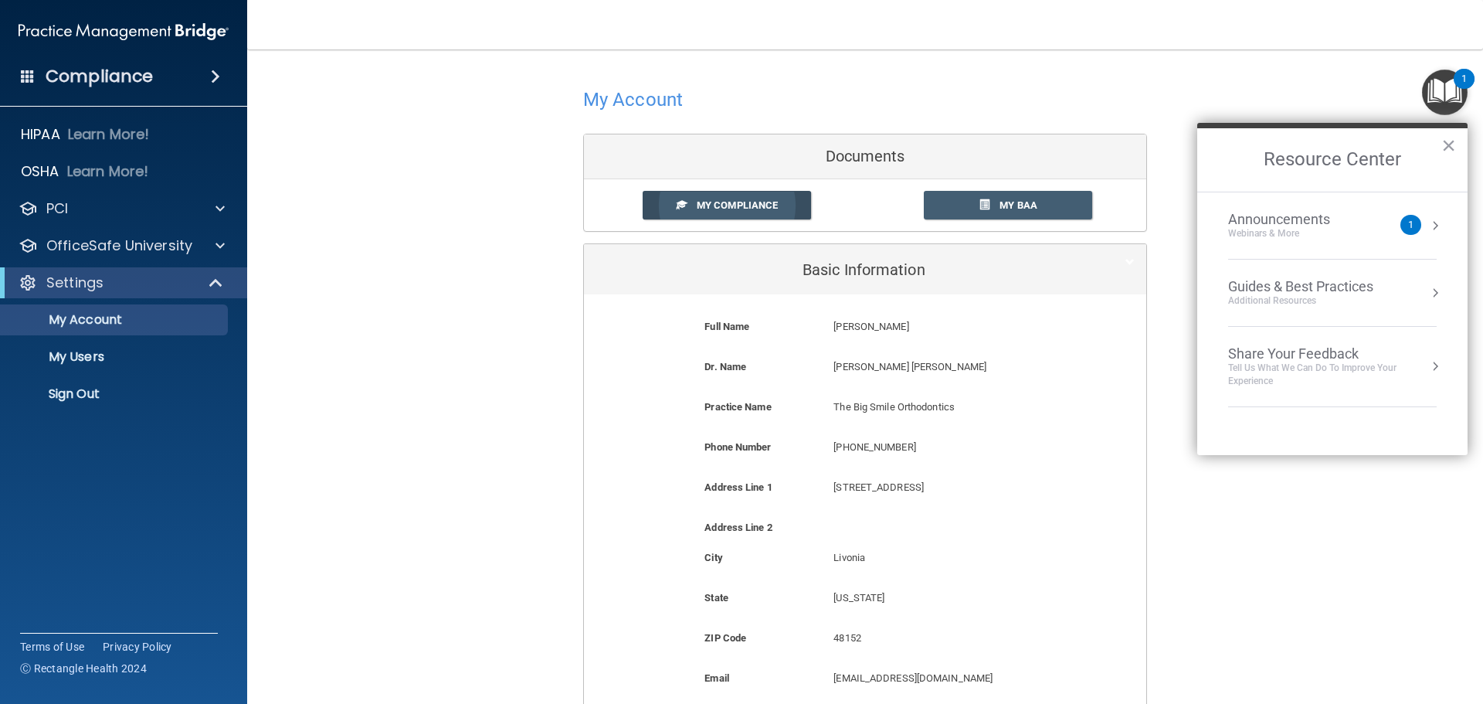
click at [730, 198] on link "My Compliance" at bounding box center [726, 205] width 169 height 29
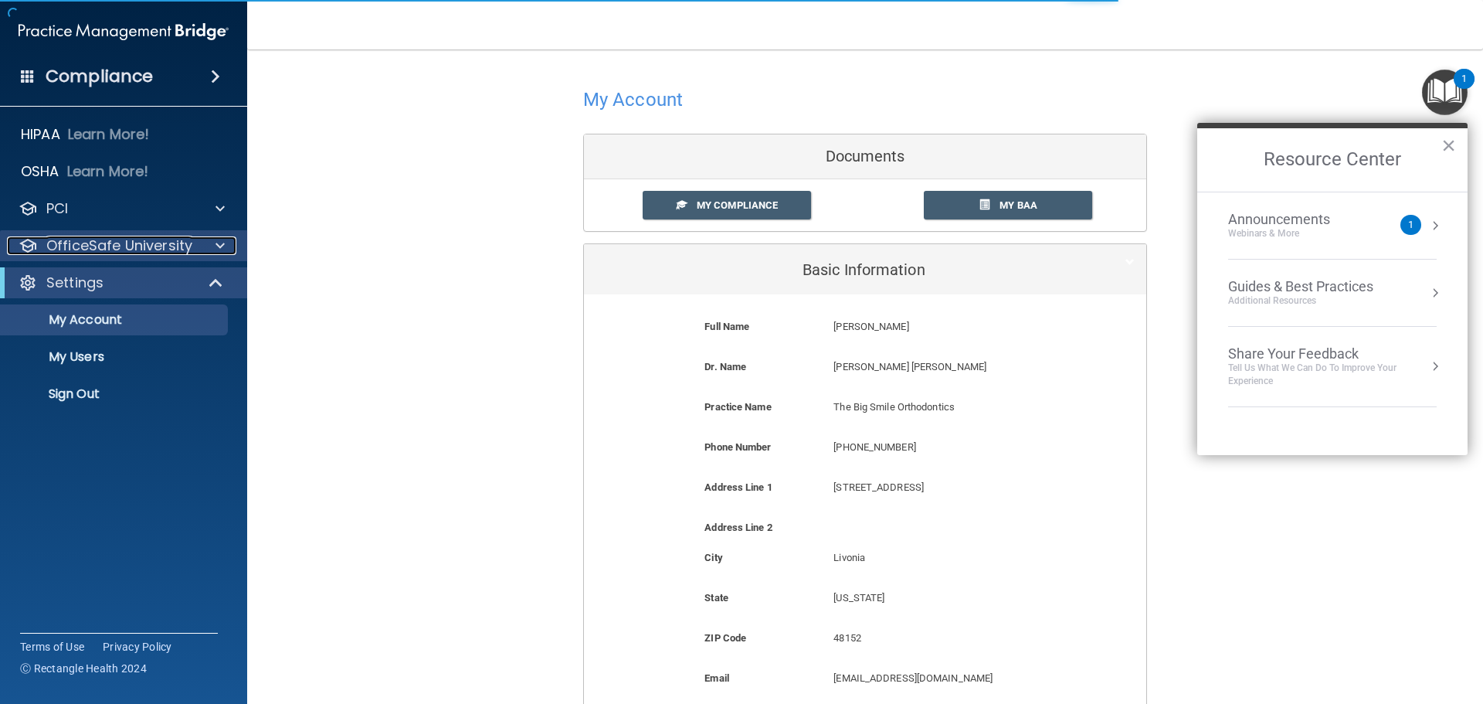
click at [218, 242] on span at bounding box center [219, 245] width 9 height 19
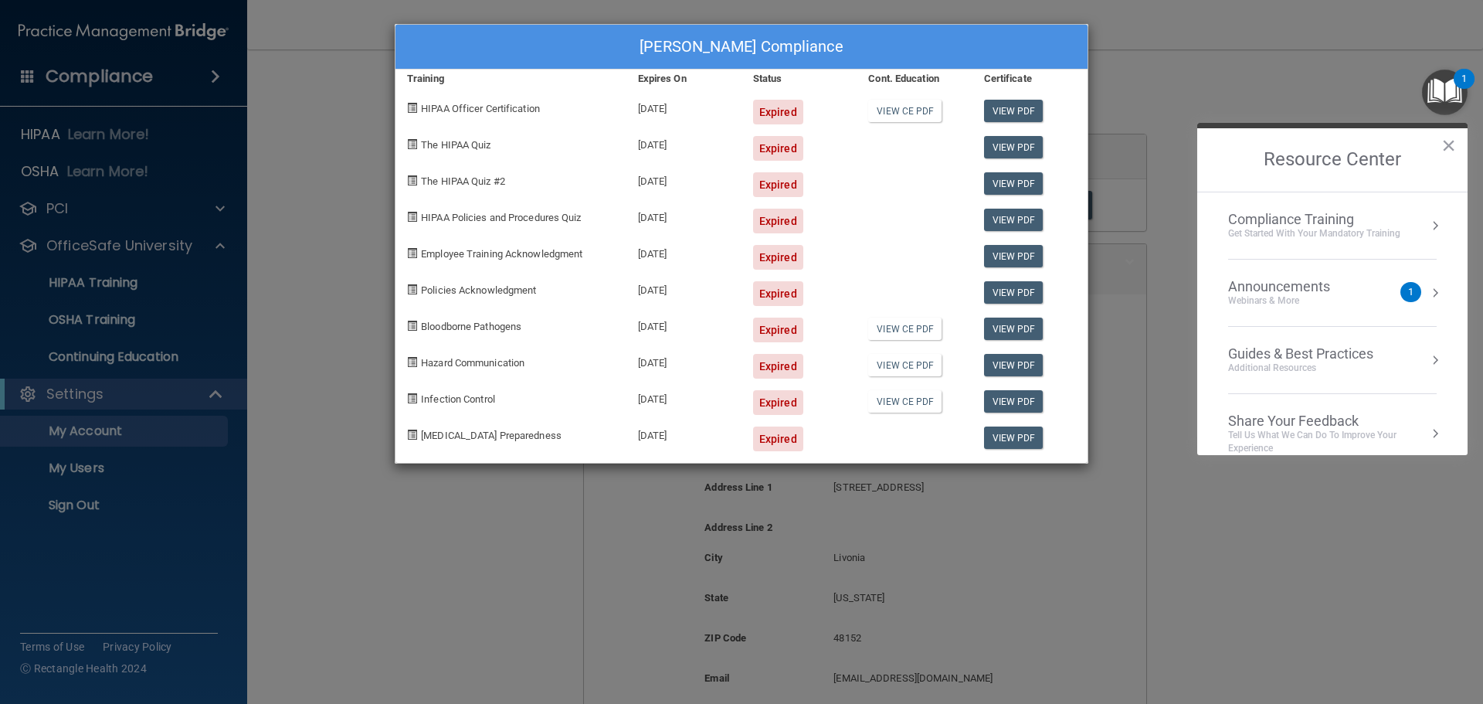
click at [93, 279] on div "Roxy Morrow's Compliance Training Expires On Status Cont. Education Certificate…" at bounding box center [741, 352] width 1483 height 704
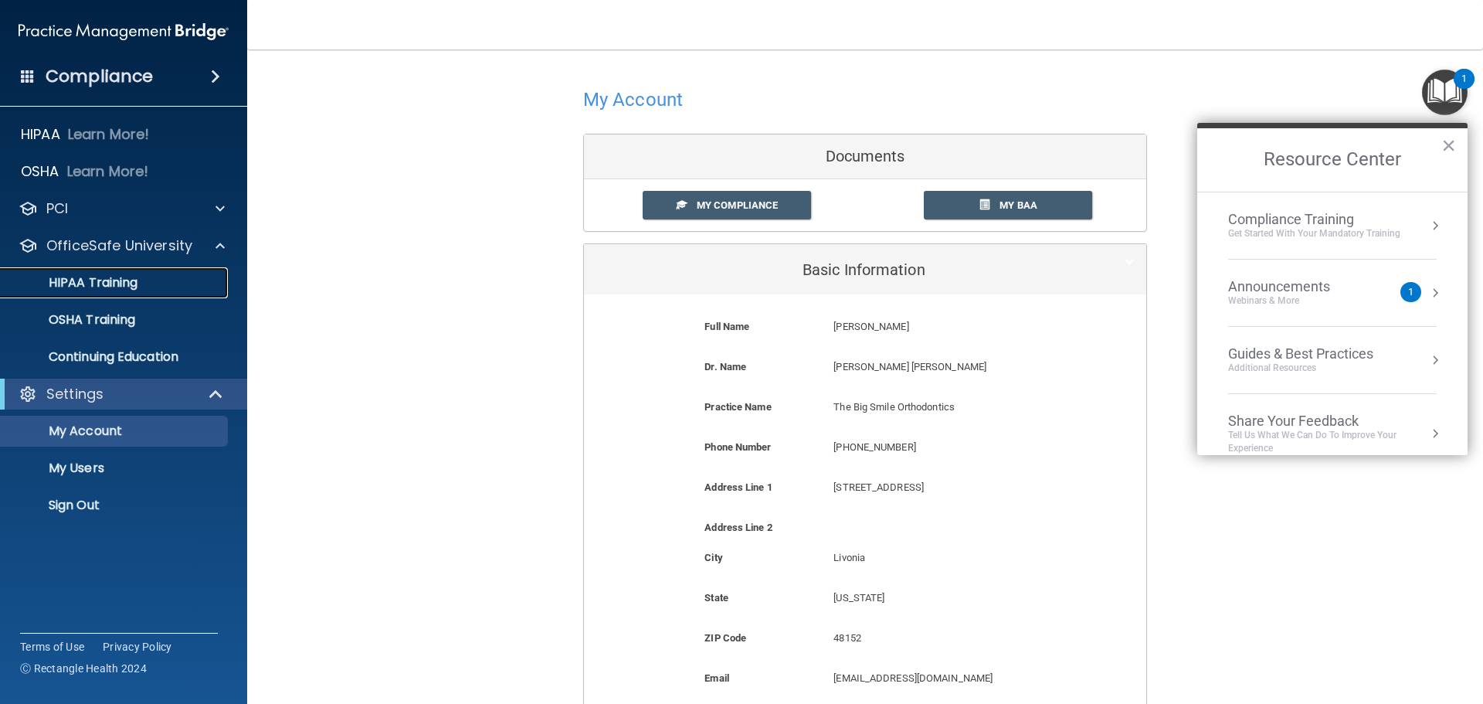
click at [93, 279] on p "HIPAA Training" at bounding box center [73, 282] width 127 height 15
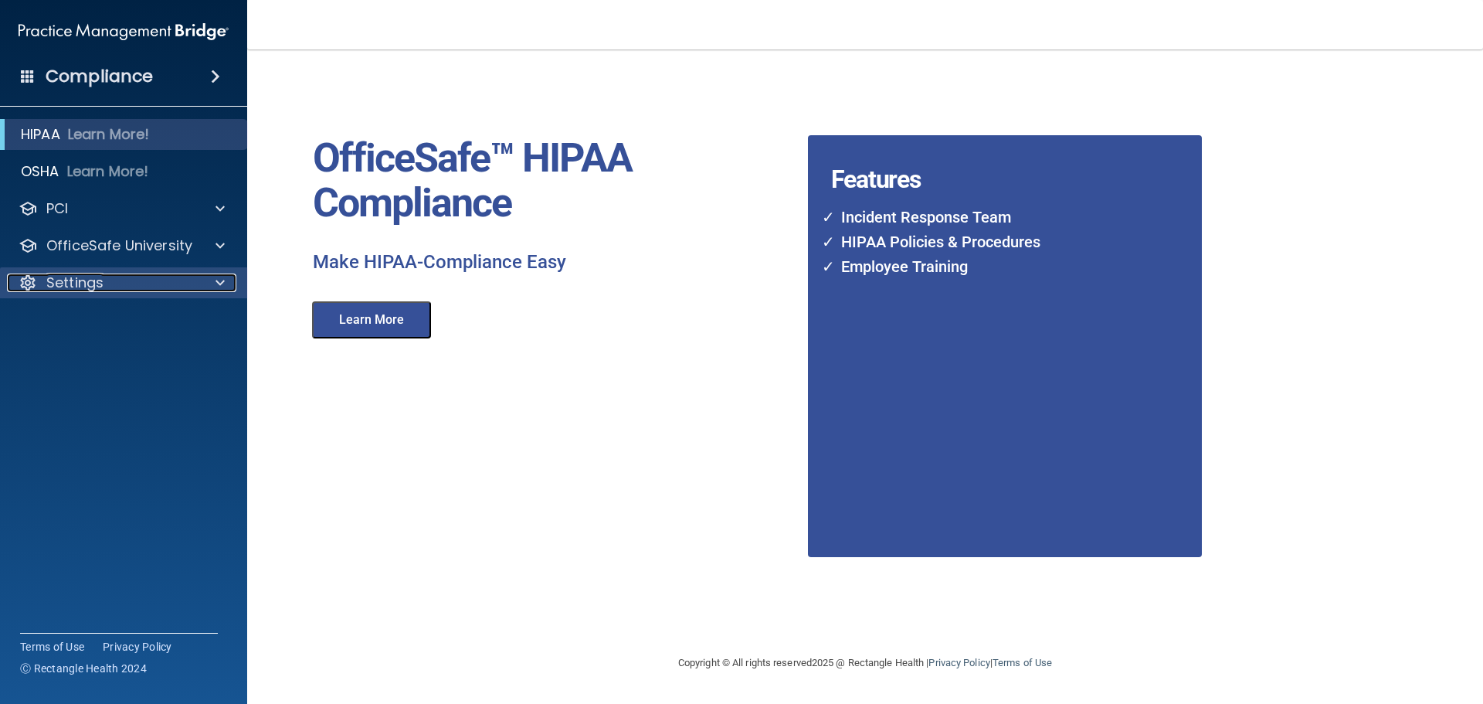
click at [212, 279] on div at bounding box center [217, 282] width 39 height 19
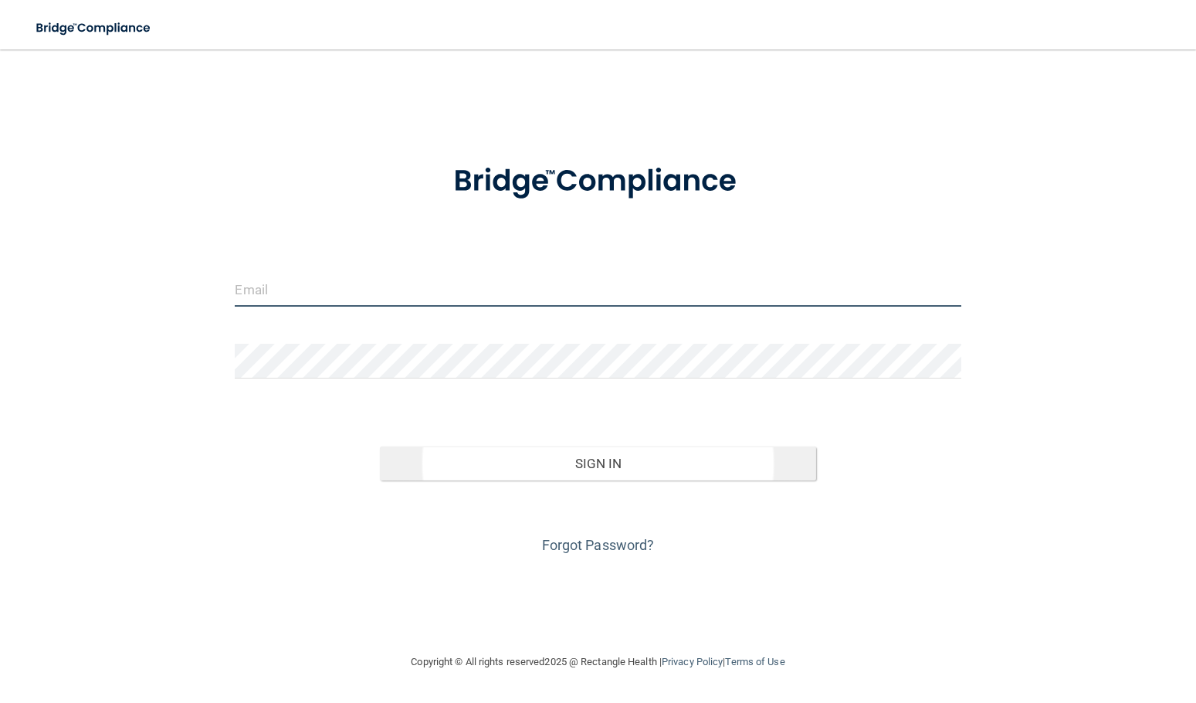
type input "[EMAIL_ADDRESS][DOMAIN_NAME]"
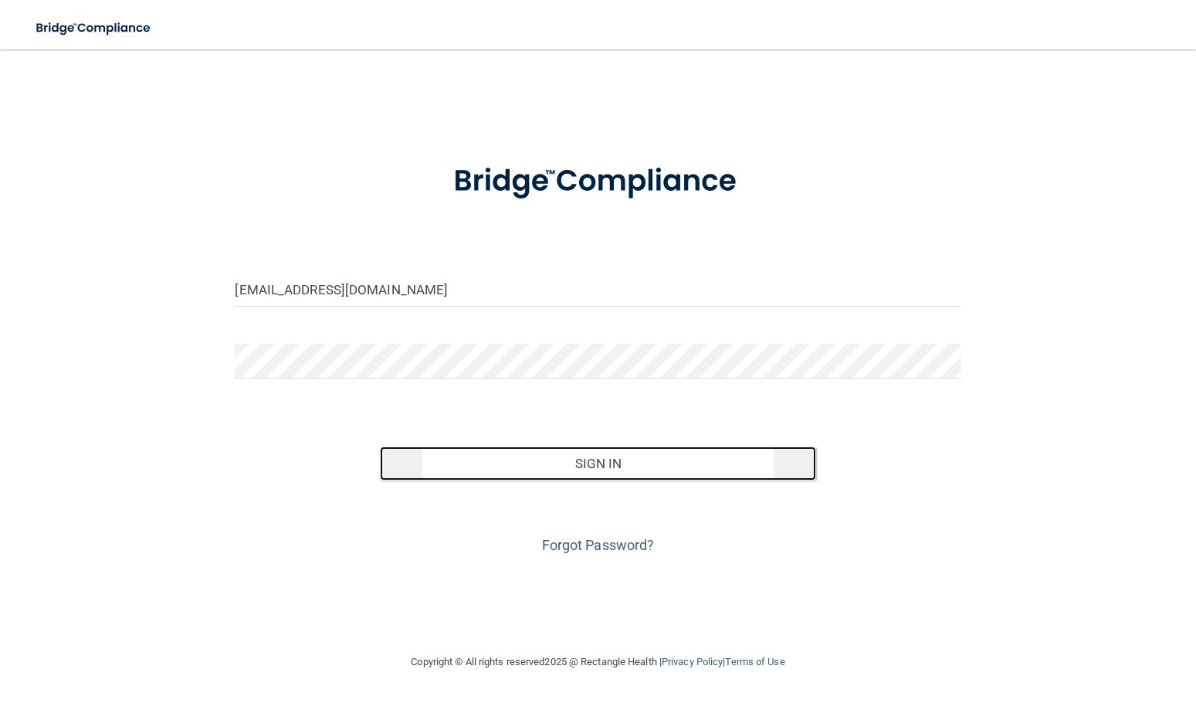
click at [588, 468] on button "Sign In" at bounding box center [598, 463] width 436 height 34
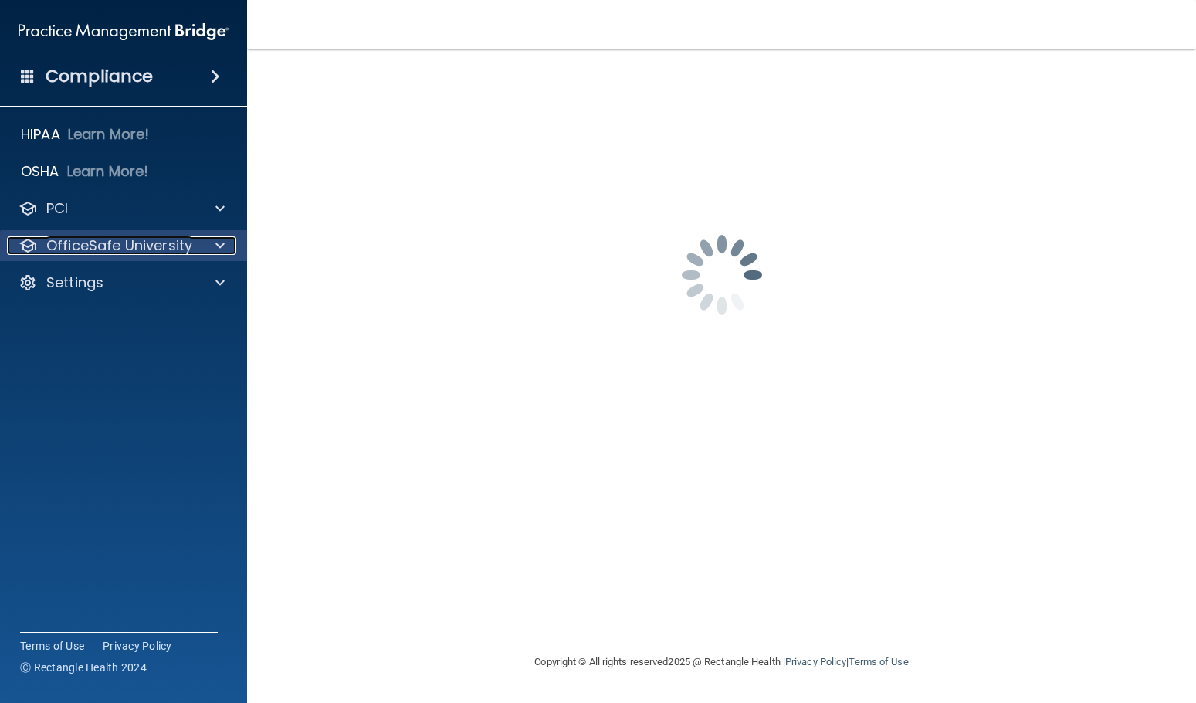
click at [214, 239] on div at bounding box center [217, 245] width 39 height 19
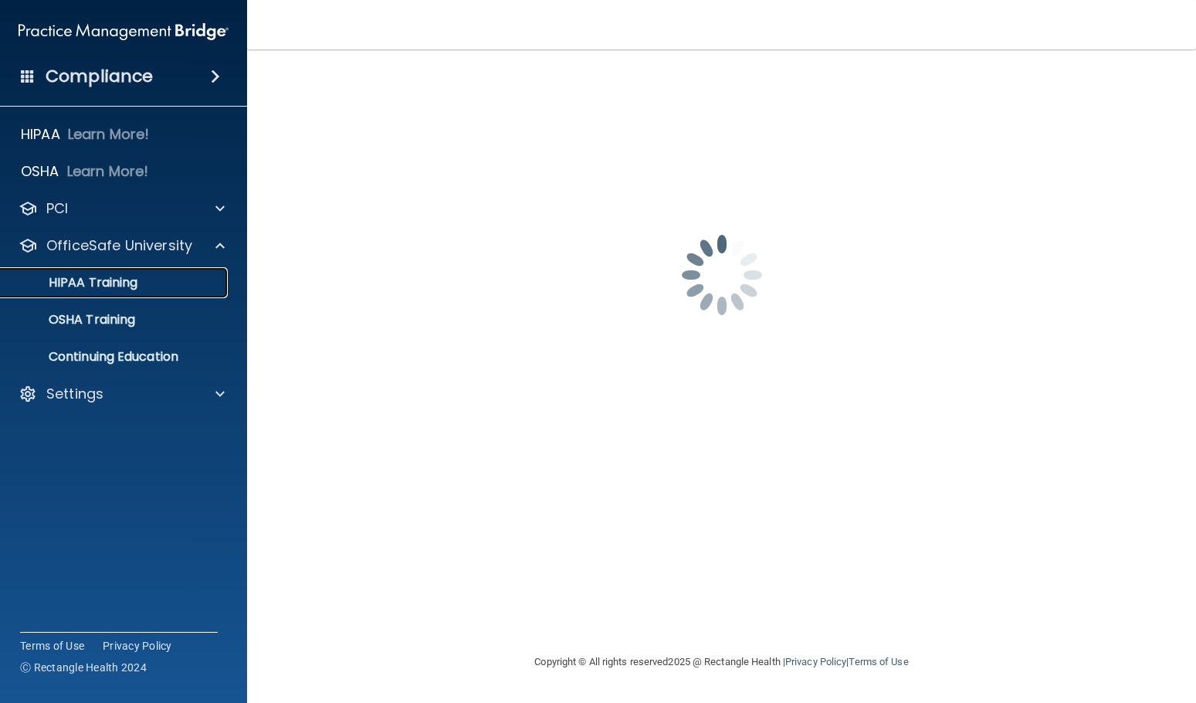
click at [79, 270] on link "HIPAA Training" at bounding box center [106, 282] width 243 height 31
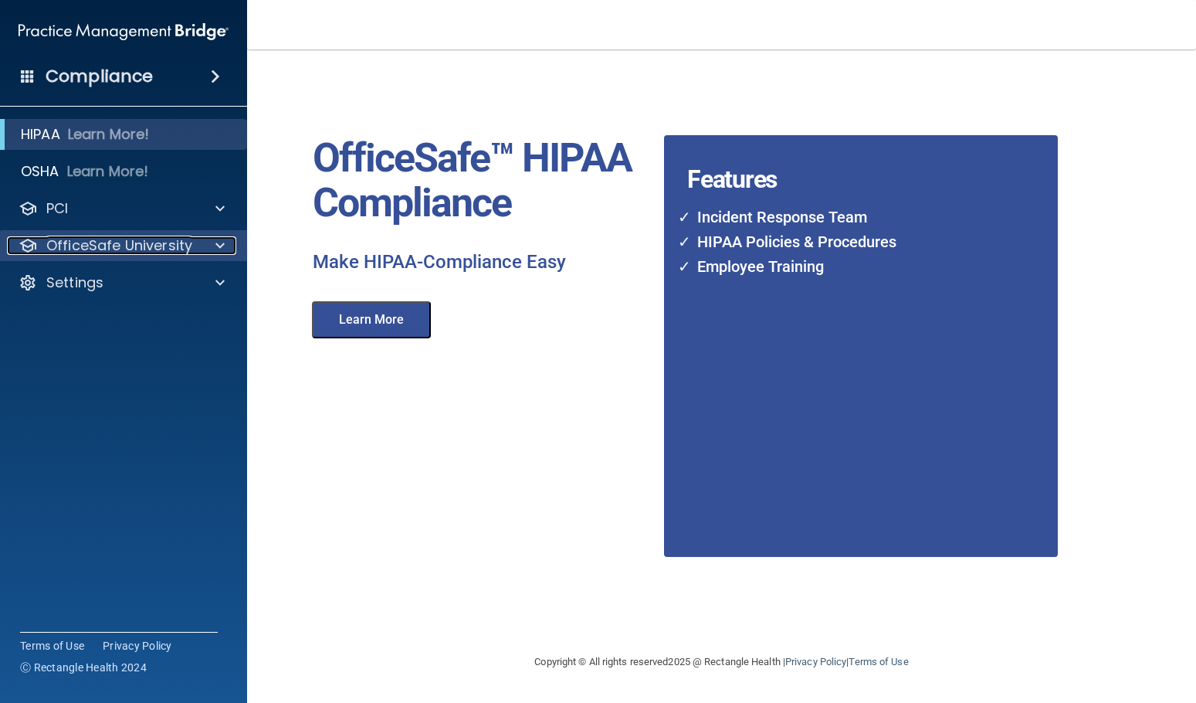
click at [221, 244] on span at bounding box center [219, 245] width 9 height 19
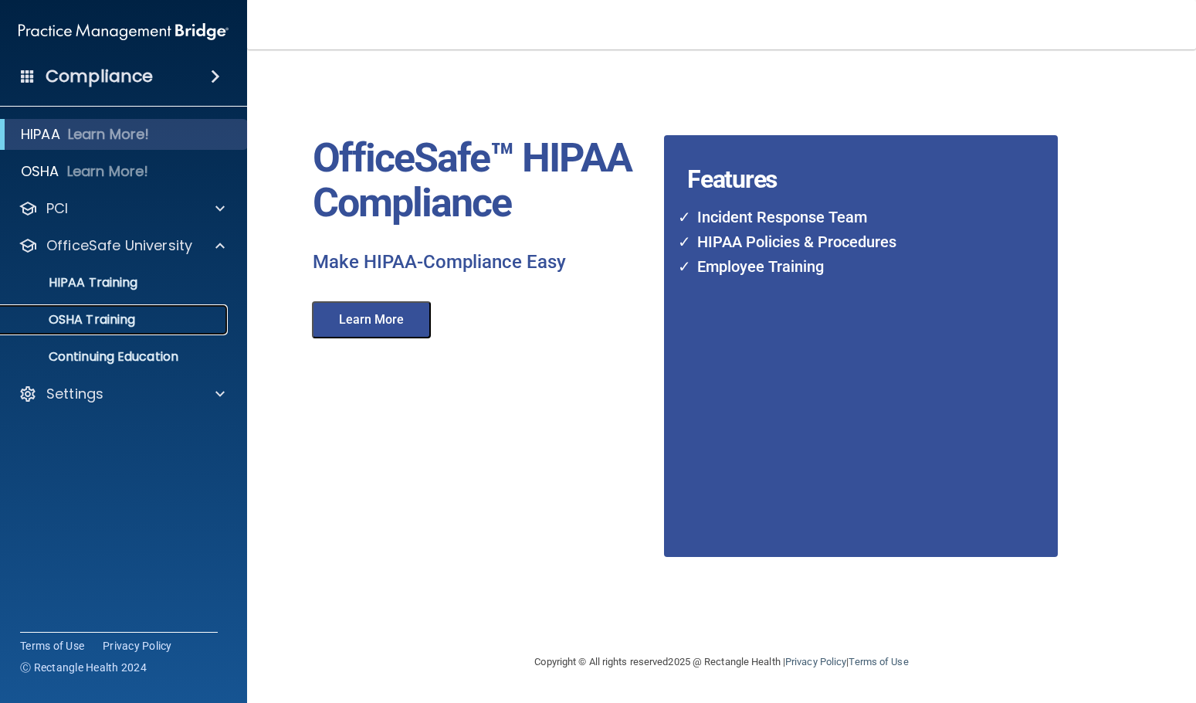
click at [71, 314] on p "OSHA Training" at bounding box center [72, 319] width 125 height 15
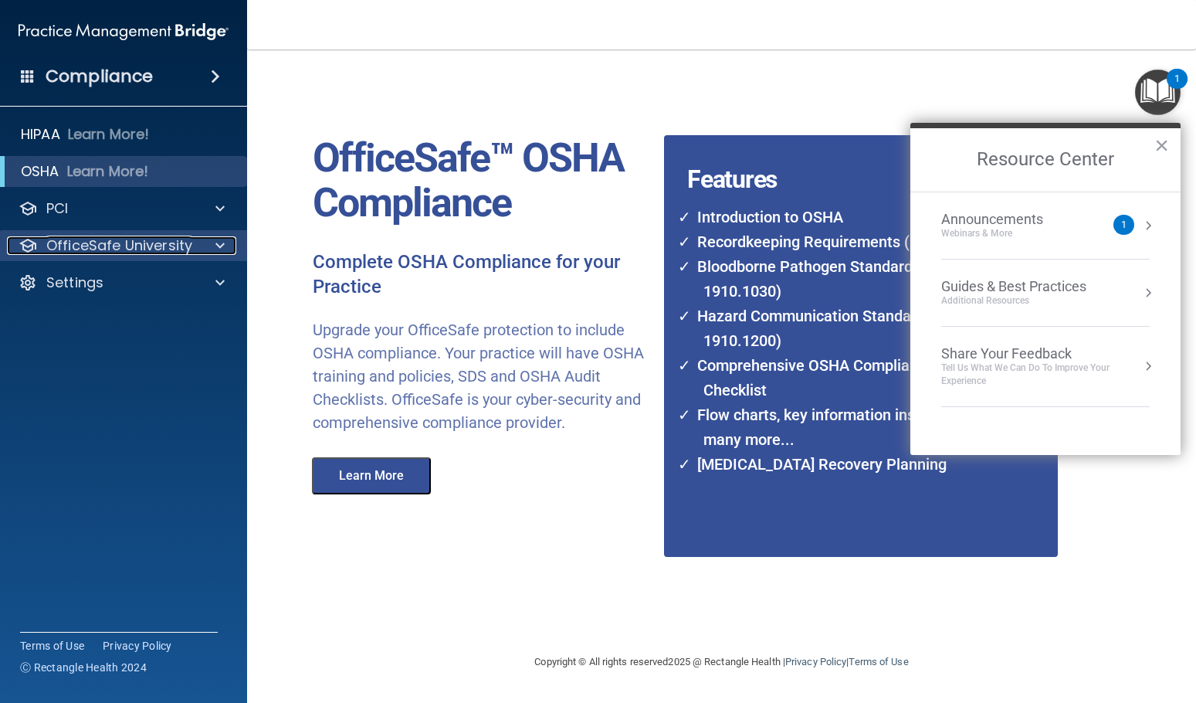
click at [217, 246] on span at bounding box center [219, 245] width 9 height 19
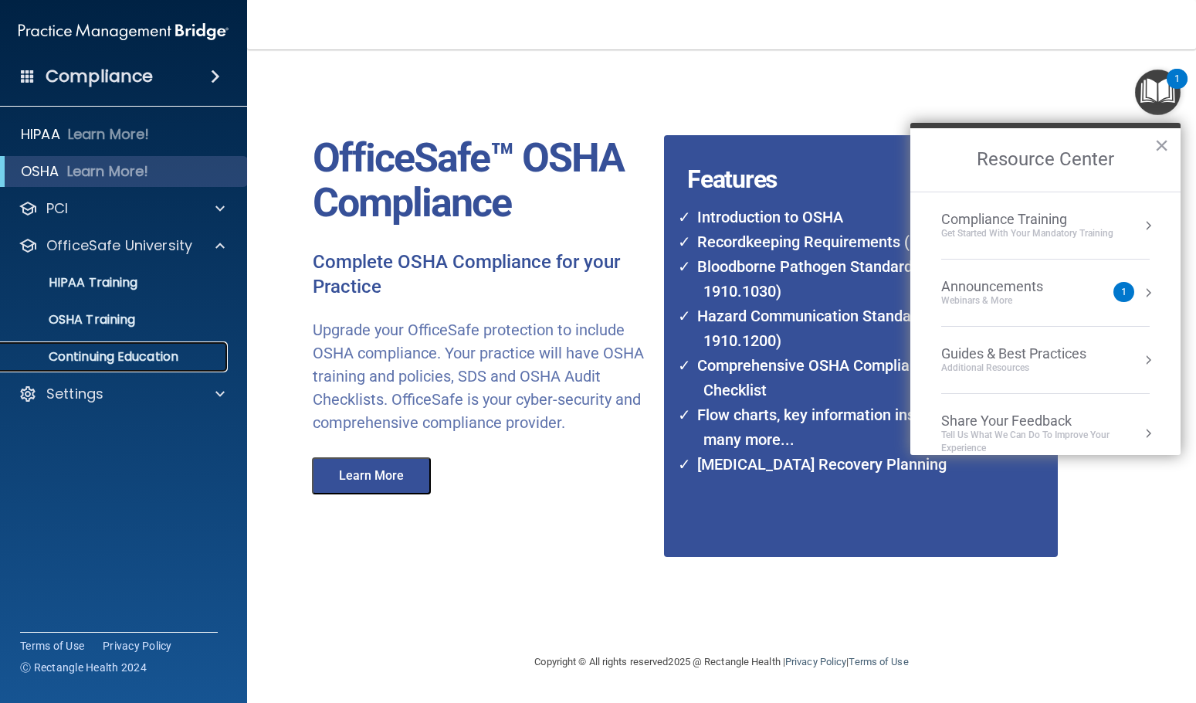
click at [73, 354] on p "Continuing Education" at bounding box center [115, 356] width 211 height 15
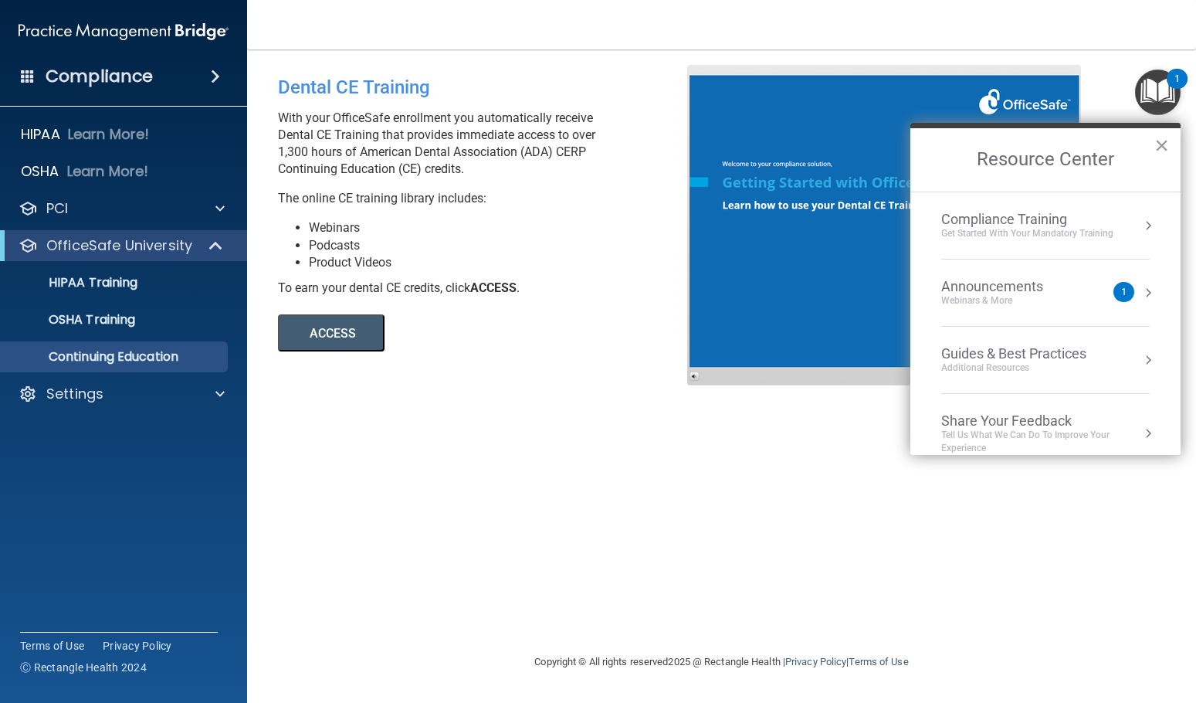
click at [1157, 147] on button "×" at bounding box center [1161, 145] width 15 height 25
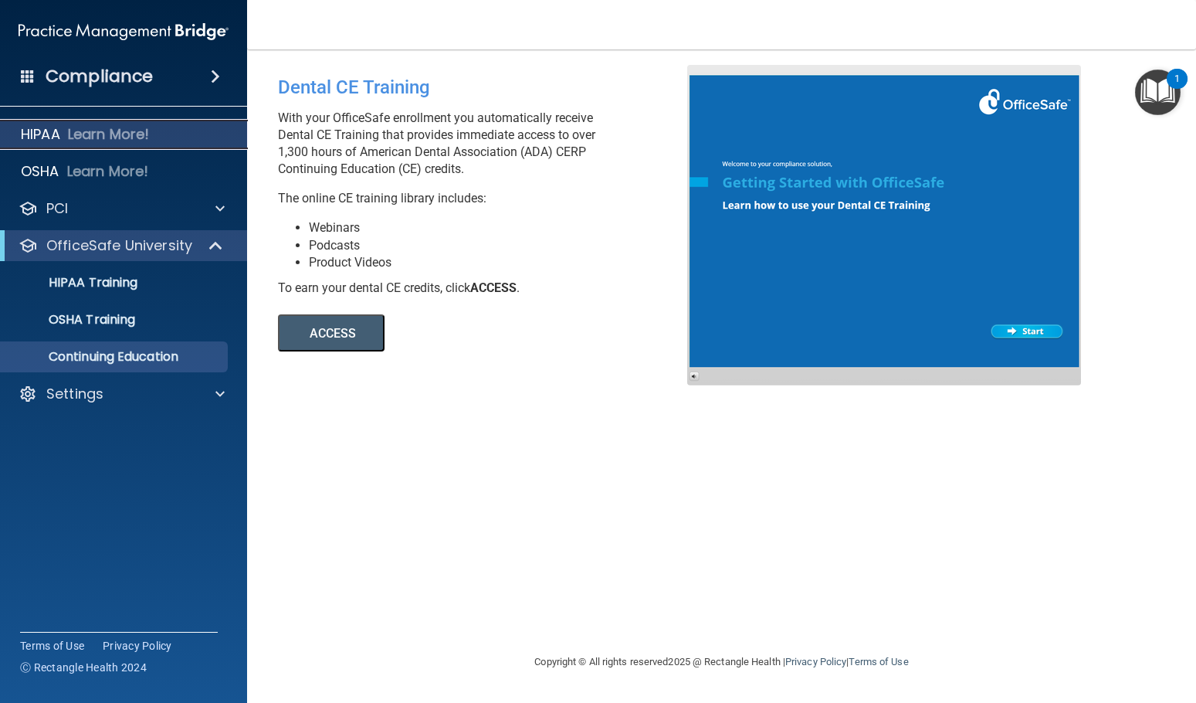
click at [108, 137] on p "Learn More!" at bounding box center [109, 134] width 82 height 19
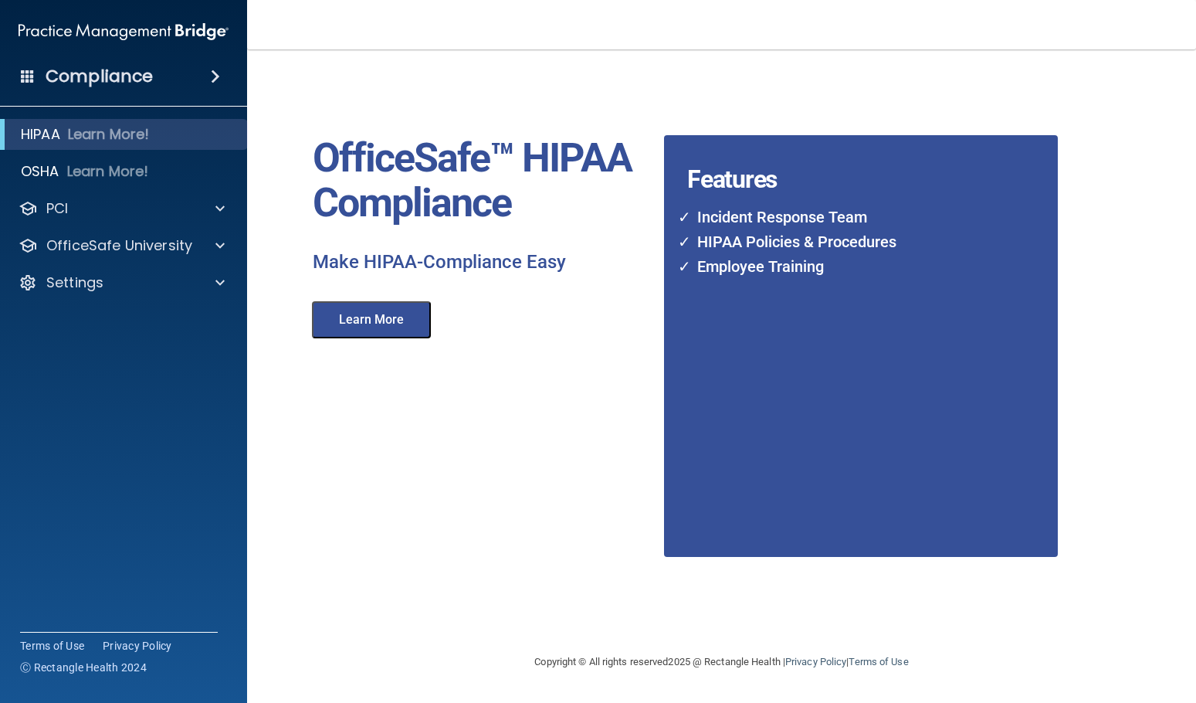
click at [215, 73] on span at bounding box center [215, 76] width 9 height 19
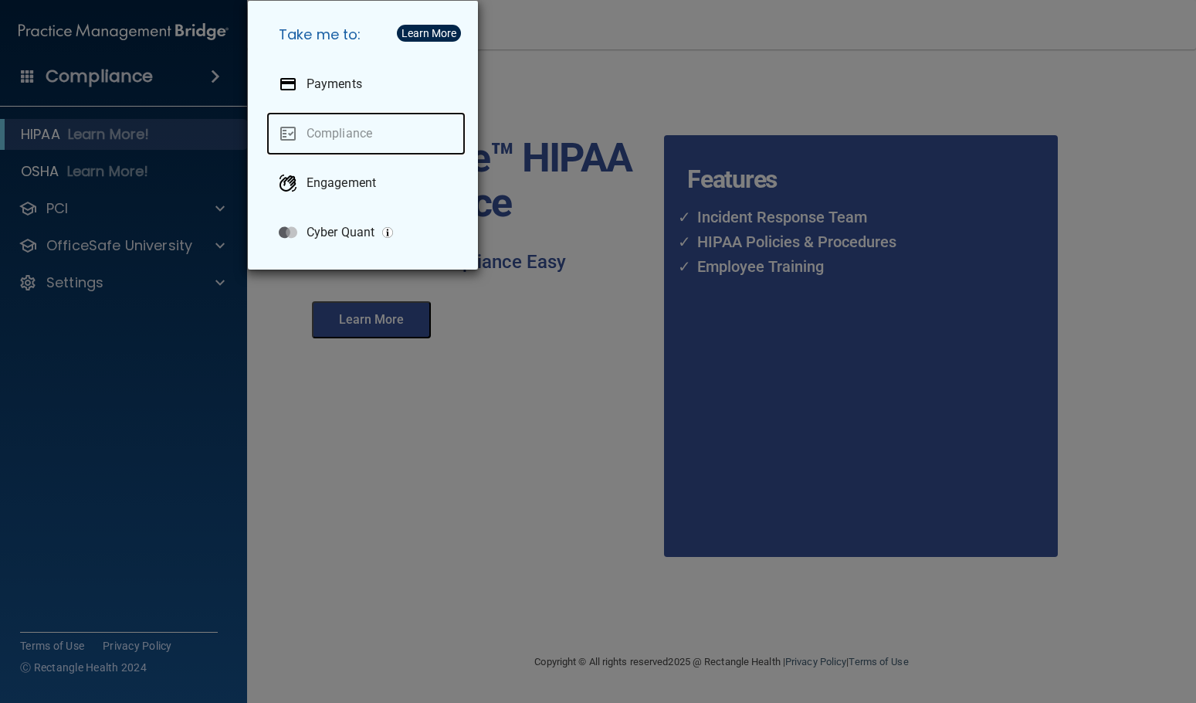
click at [293, 134] on link "Compliance" at bounding box center [365, 133] width 199 height 43
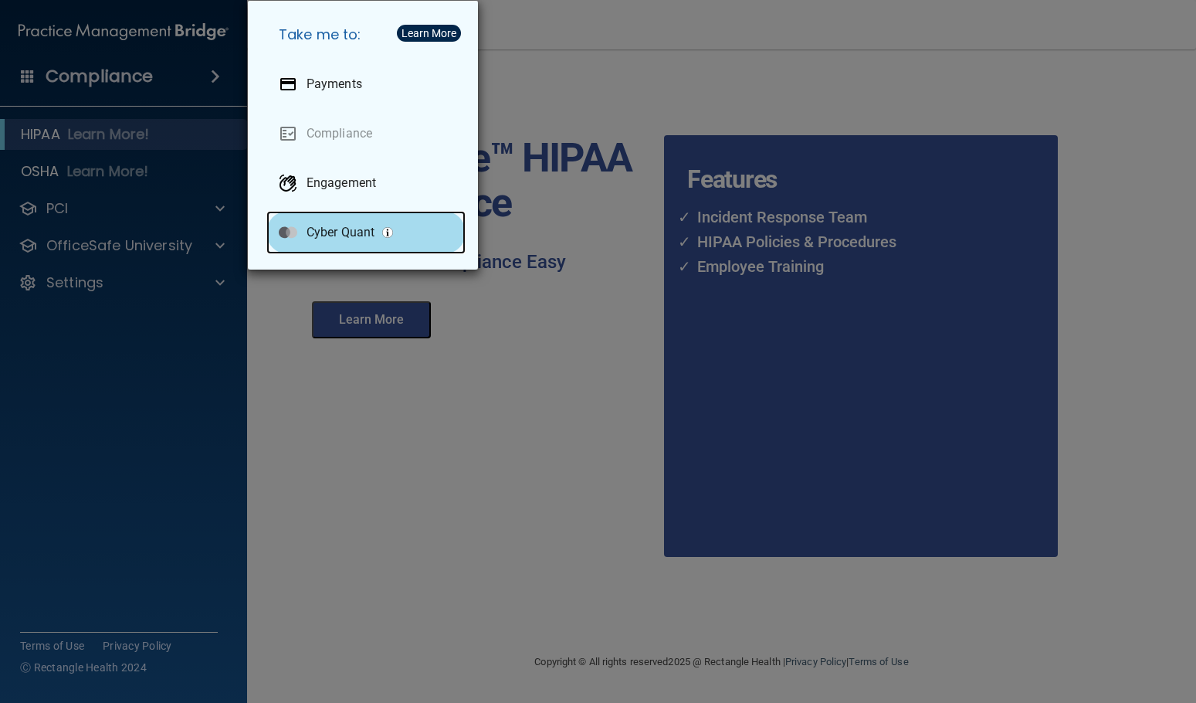
click at [341, 232] on p "Cyber Quant" at bounding box center [341, 232] width 68 height 15
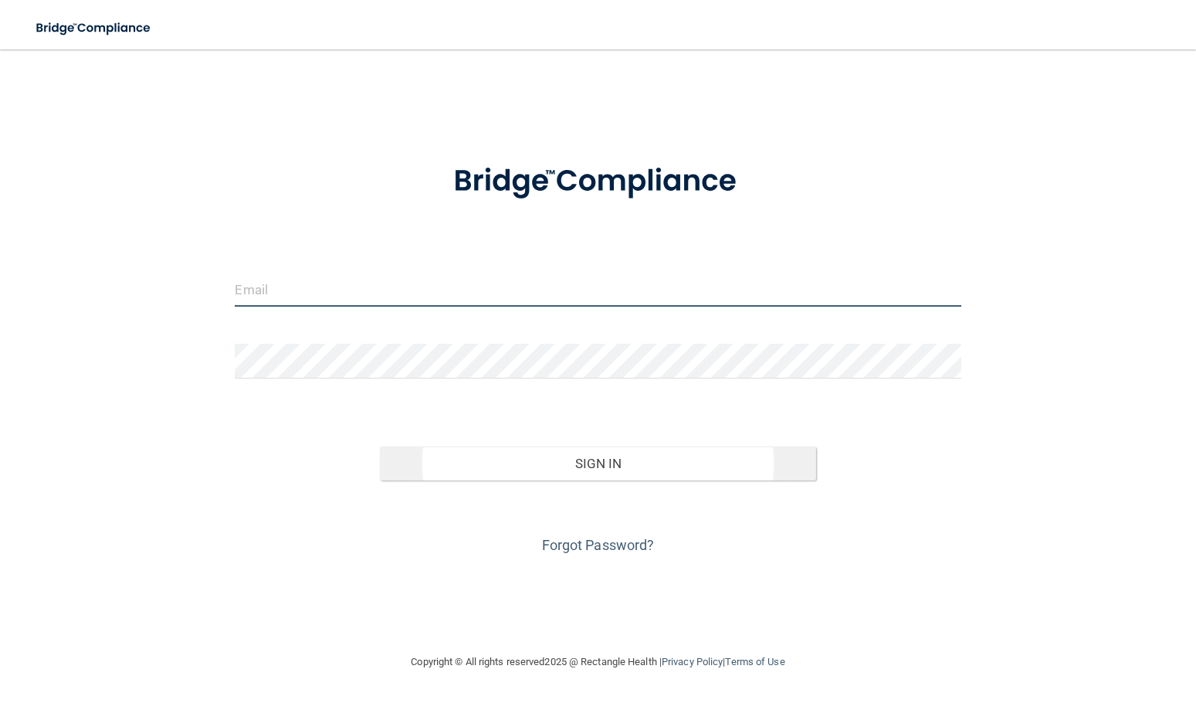
type input "[EMAIL_ADDRESS][DOMAIN_NAME]"
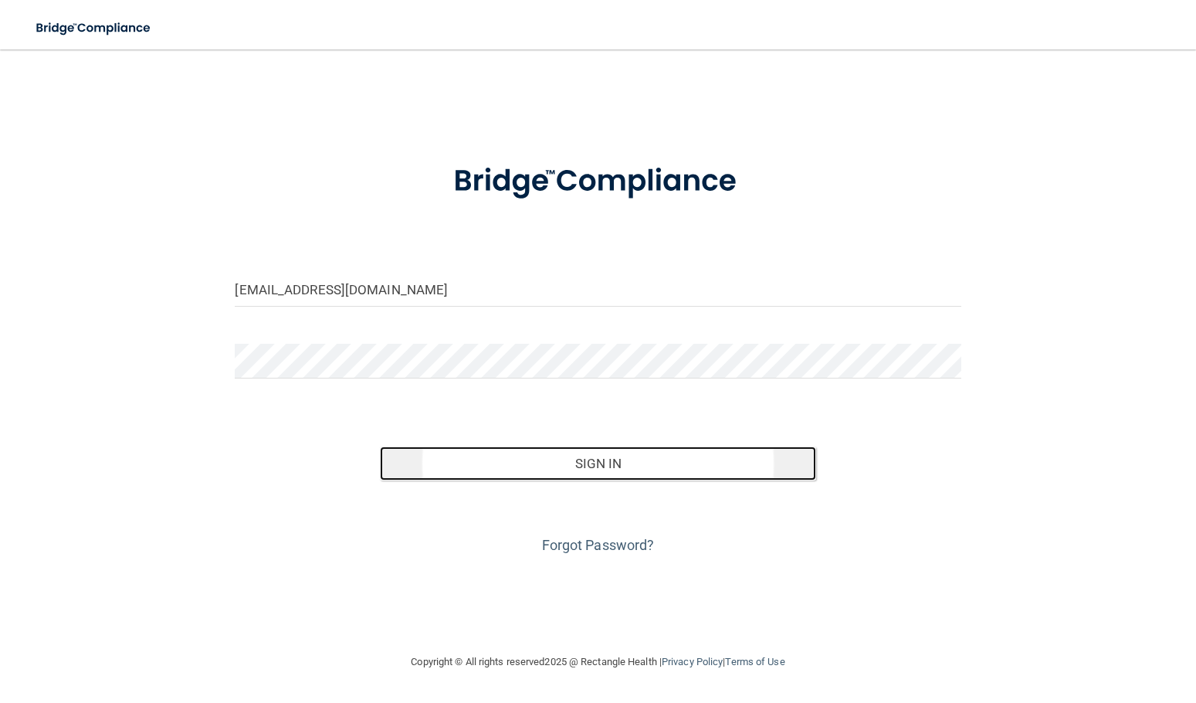
click at [582, 469] on button "Sign In" at bounding box center [598, 463] width 436 height 34
